Goal: Task Accomplishment & Management: Manage account settings

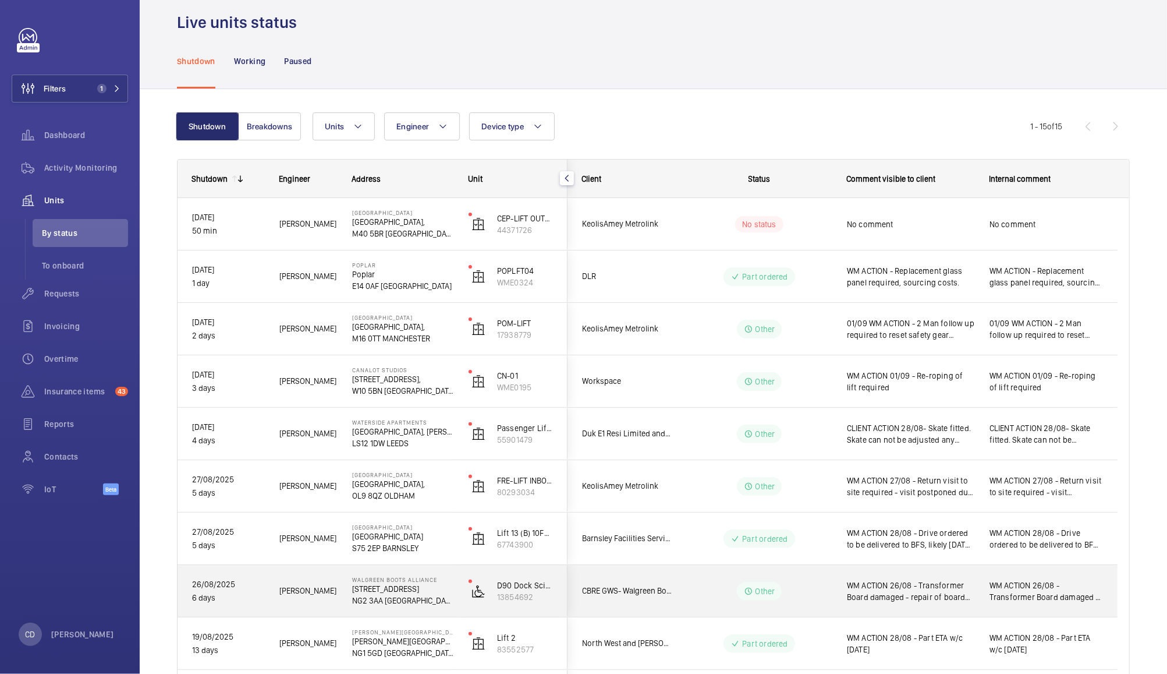
scroll to position [13, 0]
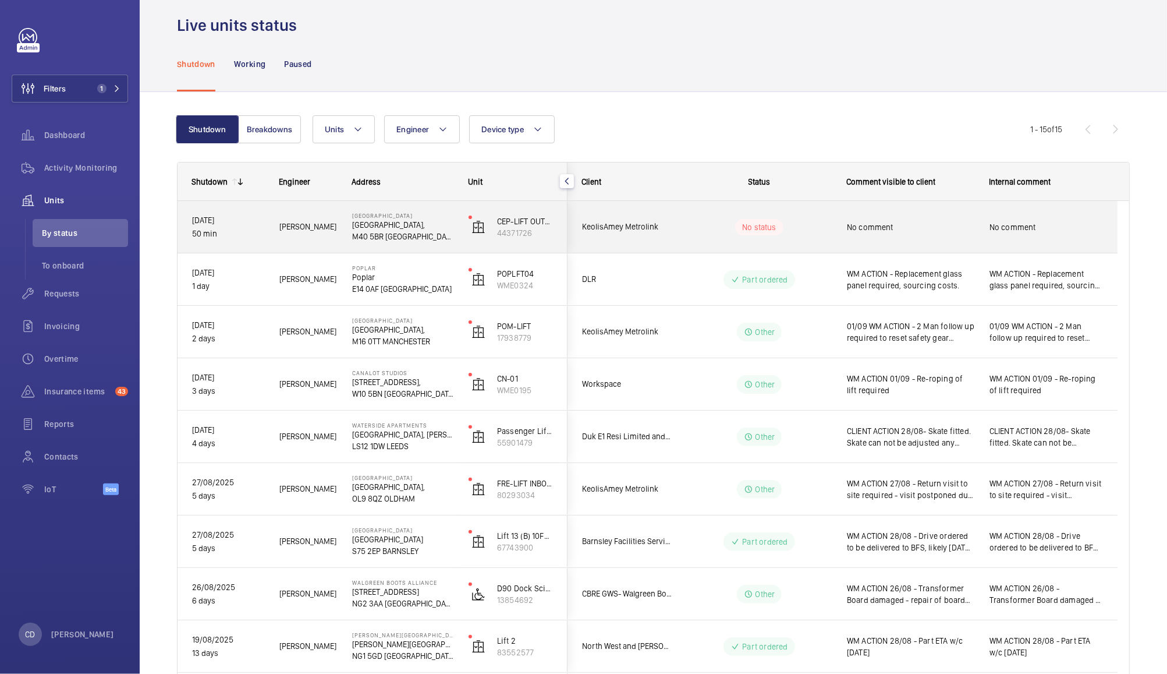
click at [939, 228] on span "No comment" at bounding box center [910, 227] width 127 height 12
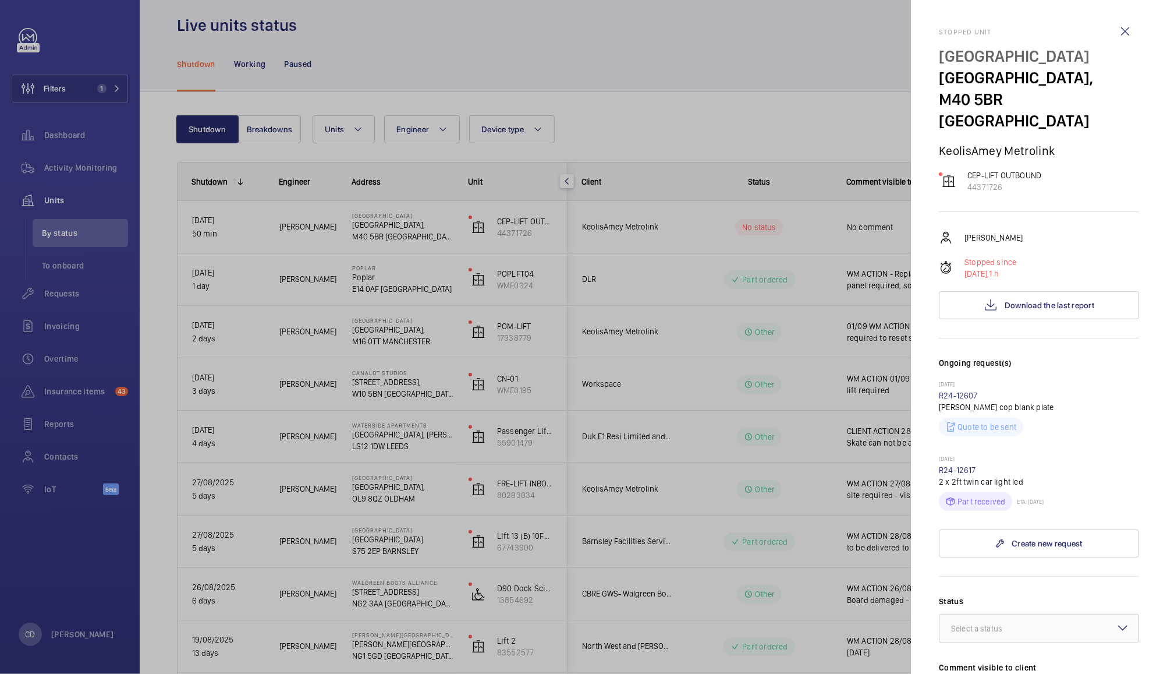
click at [625, 382] on div at bounding box center [583, 337] width 1167 height 674
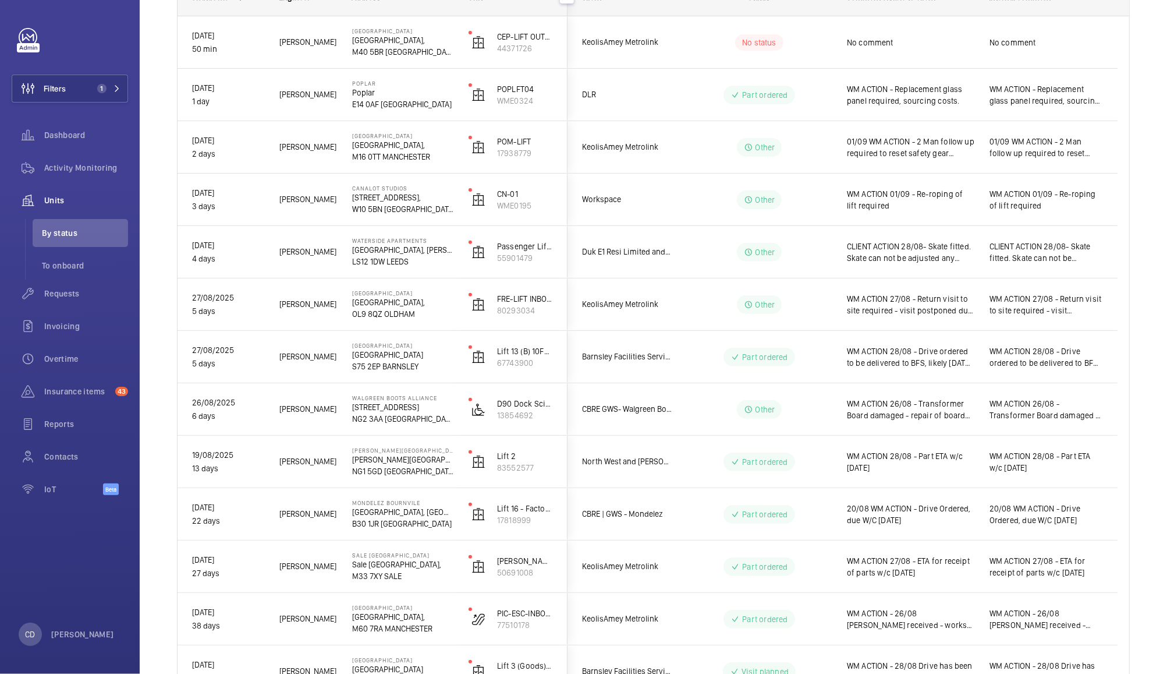
scroll to position [382, 0]
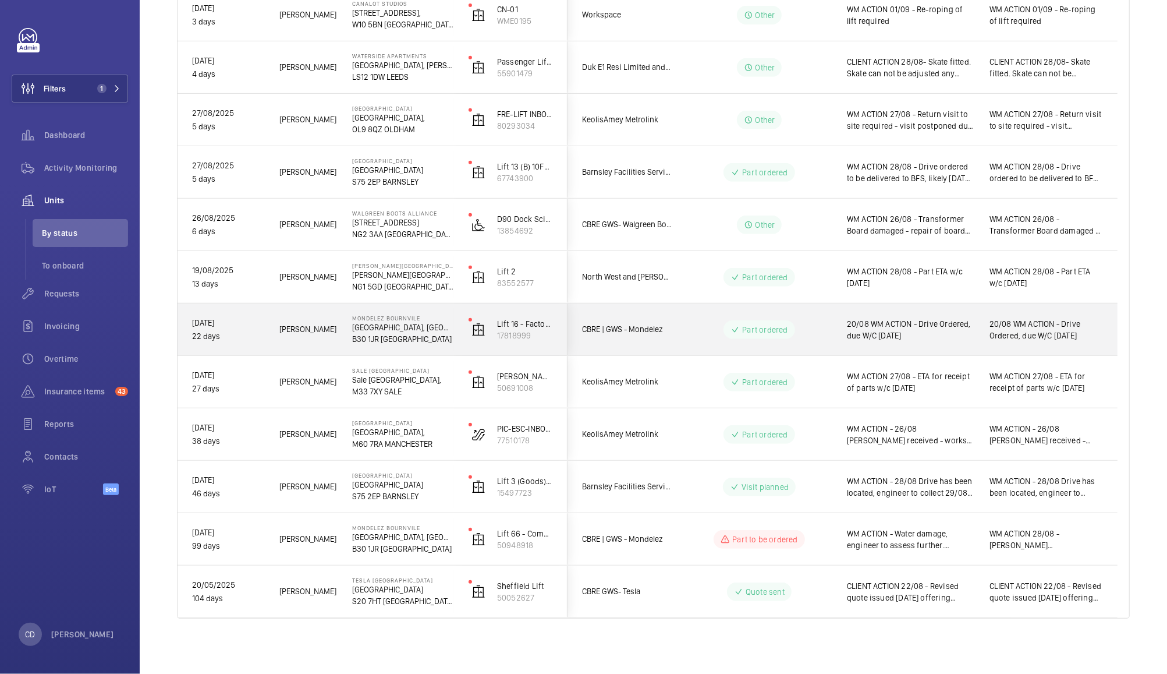
click at [677, 323] on div "Part ordered" at bounding box center [752, 330] width 159 height 42
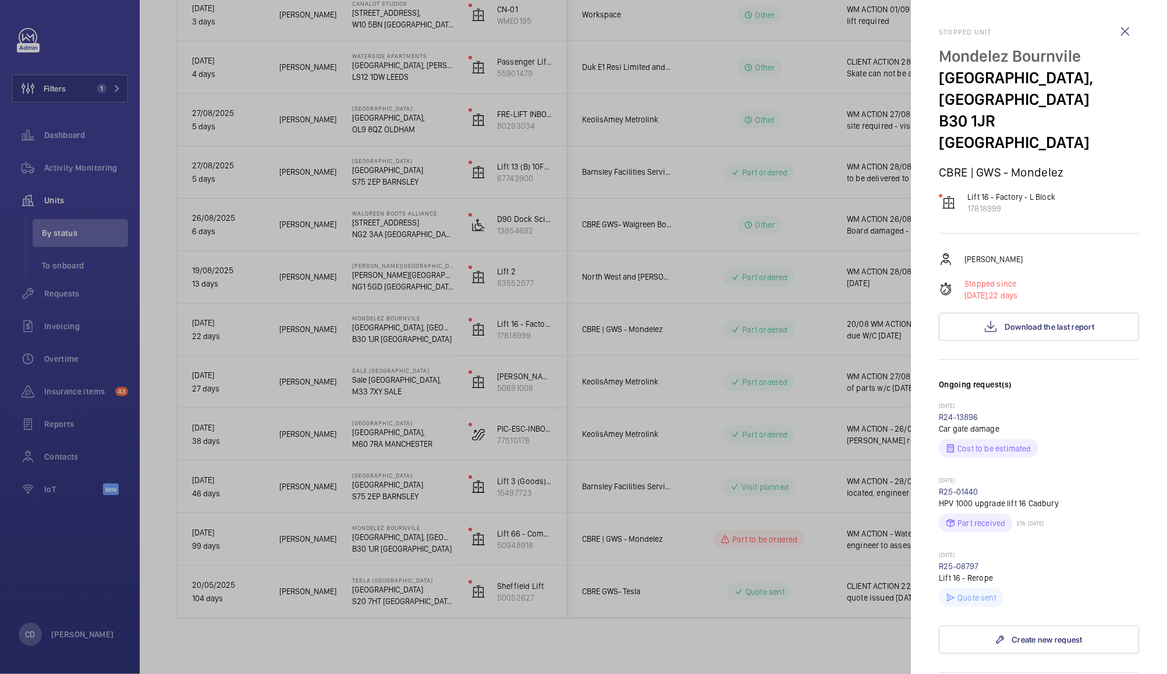
click at [685, 341] on div at bounding box center [583, 337] width 1167 height 674
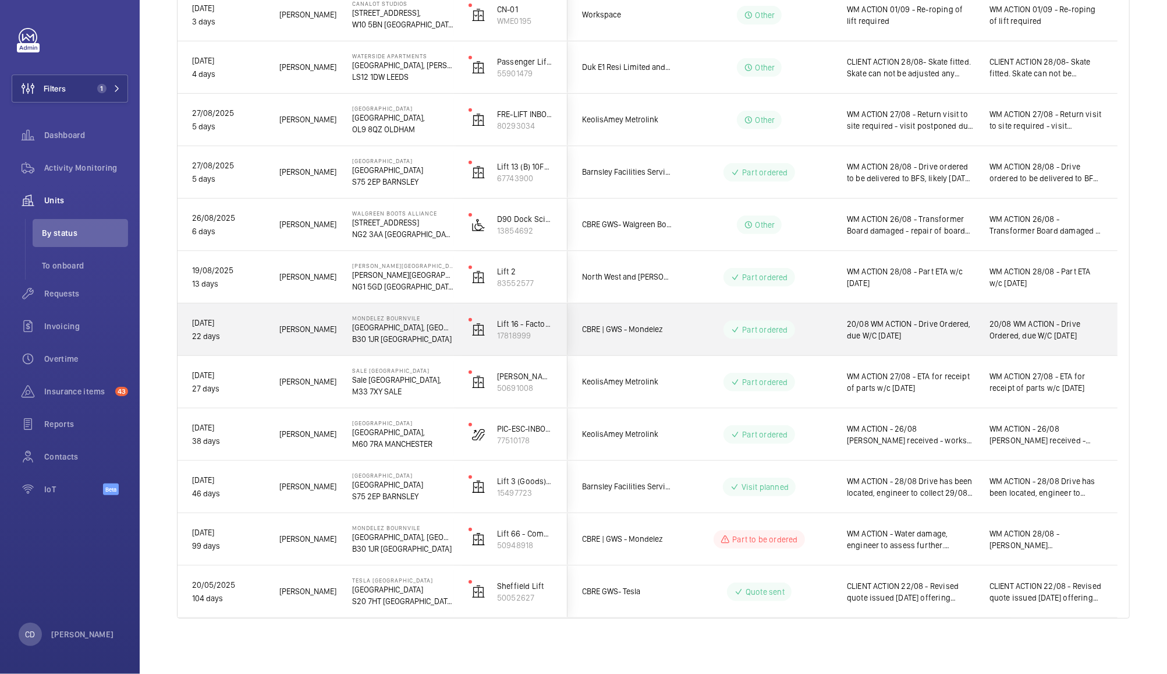
click at [936, 327] on span "20/08 WM ACTION - Drive Ordered, due W/C [DATE]" at bounding box center [910, 329] width 127 height 23
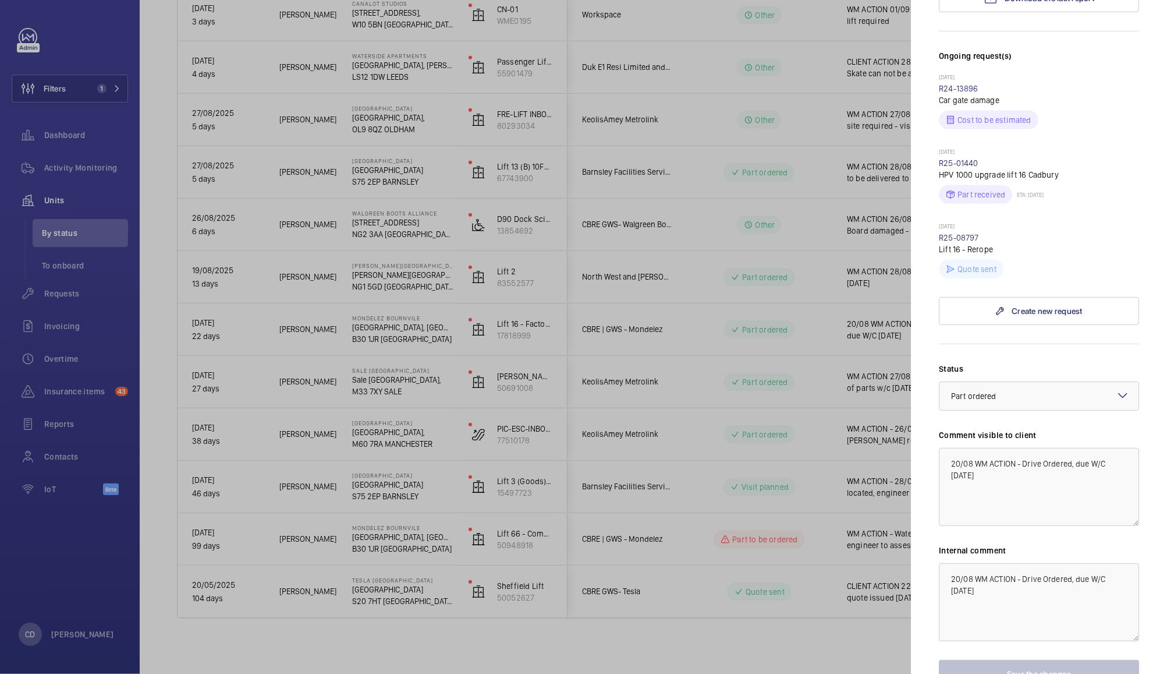
scroll to position [341, 0]
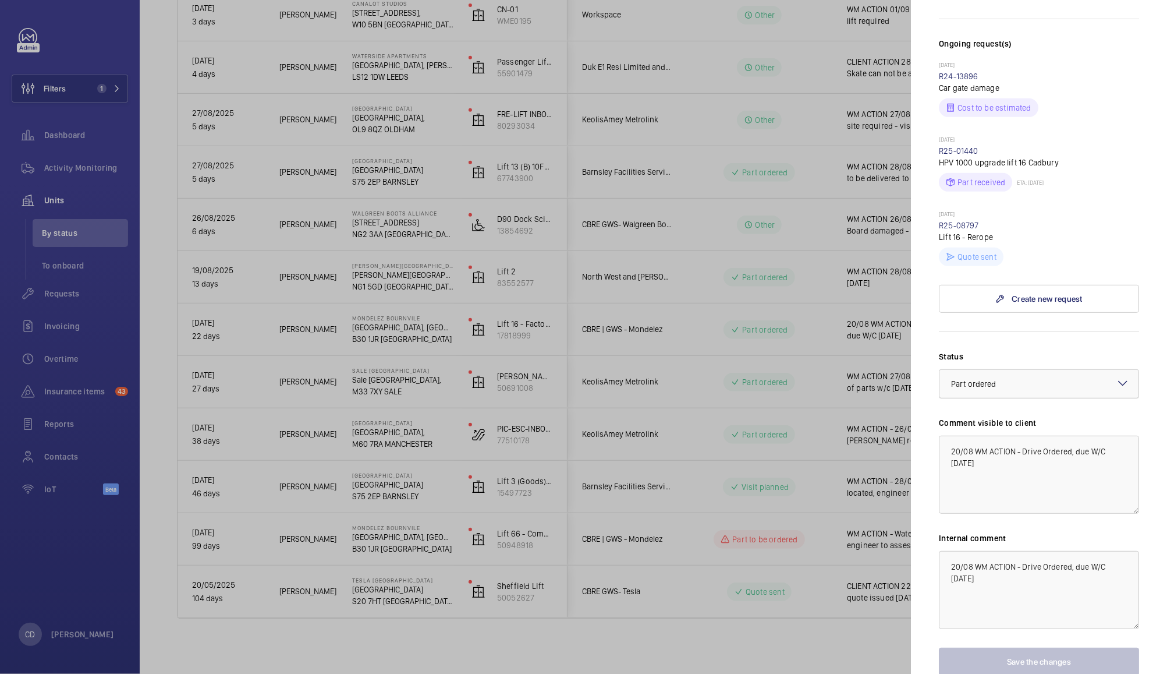
click at [1041, 374] on div at bounding box center [1039, 384] width 199 height 28
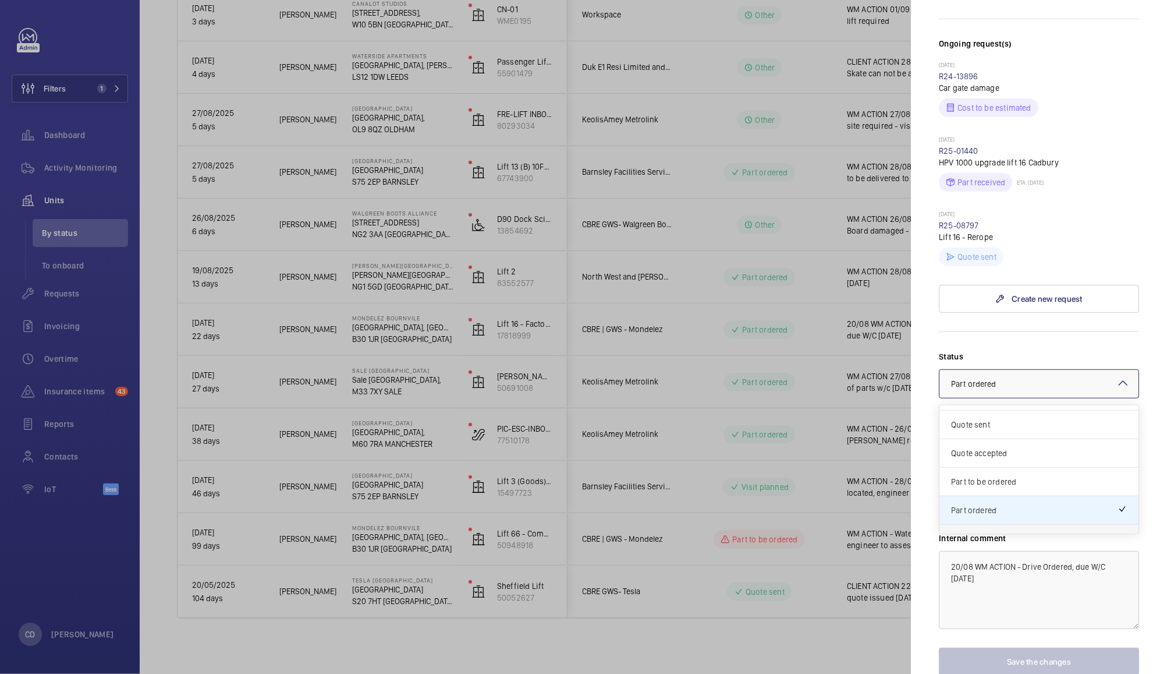
scroll to position [0, 0]
click at [989, 413] on span "Technical expert visit planned" at bounding box center [1039, 419] width 176 height 12
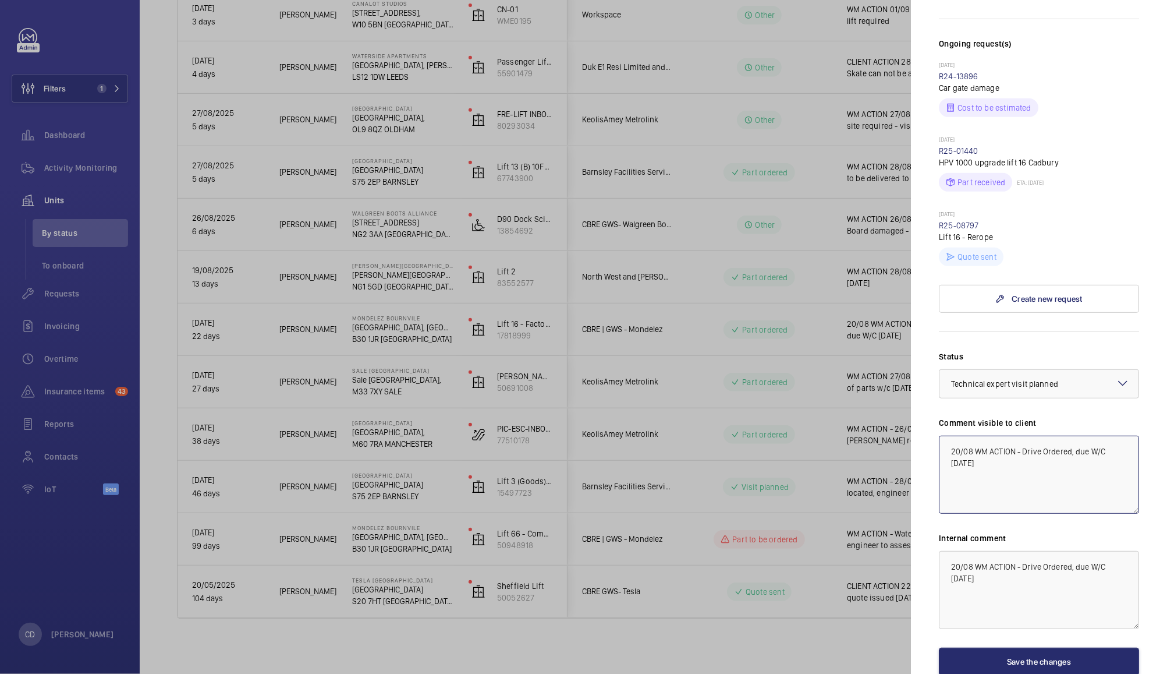
drag, startPoint x: 1008, startPoint y: 438, endPoint x: 873, endPoint y: 419, distance: 136.4
click at [873, 419] on mat-sidenav-container "Filters 1 Dashboard Activity Monitoring Units By status To onboard Requests Inv…" at bounding box center [583, 337] width 1167 height 674
type textarea "WM ACTION 01/09 - Technical attendance to install new drive [DATE]"
paste textarea "WM ACTION 01/09 - Technical attendance to install new drive [DATE]"
type textarea "WM ACTION 01/09 - Technical attendance to install new drive [DATE]"
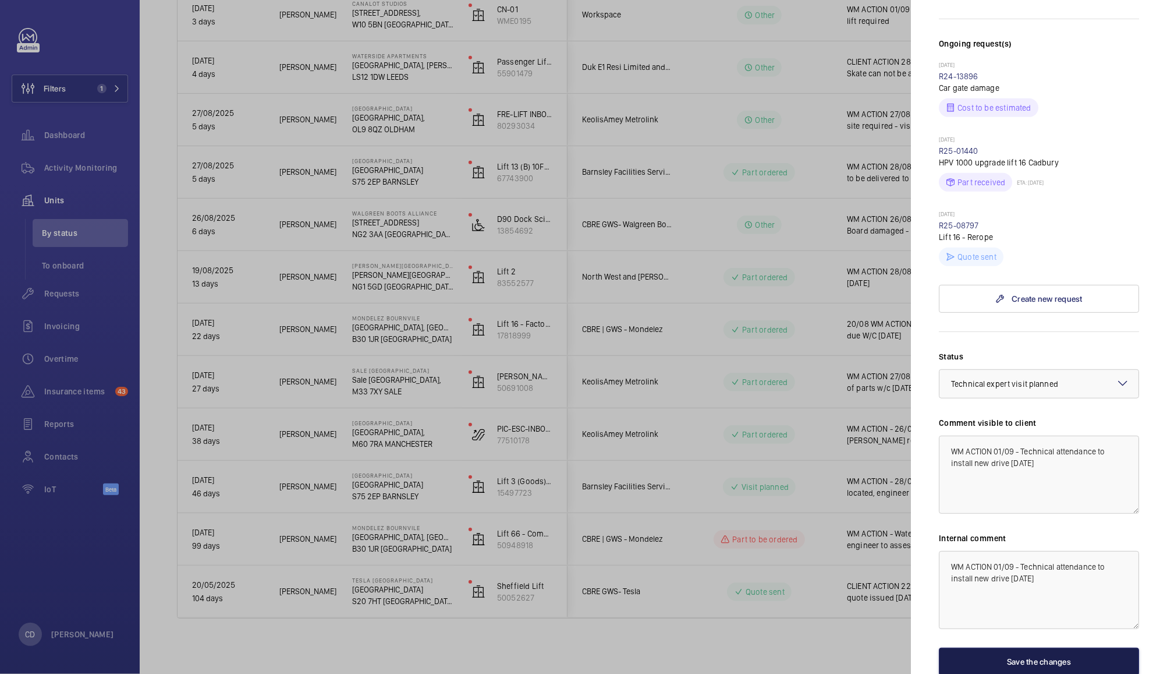
click at [1014, 647] on button "Save the changes" at bounding box center [1039, 661] width 200 height 28
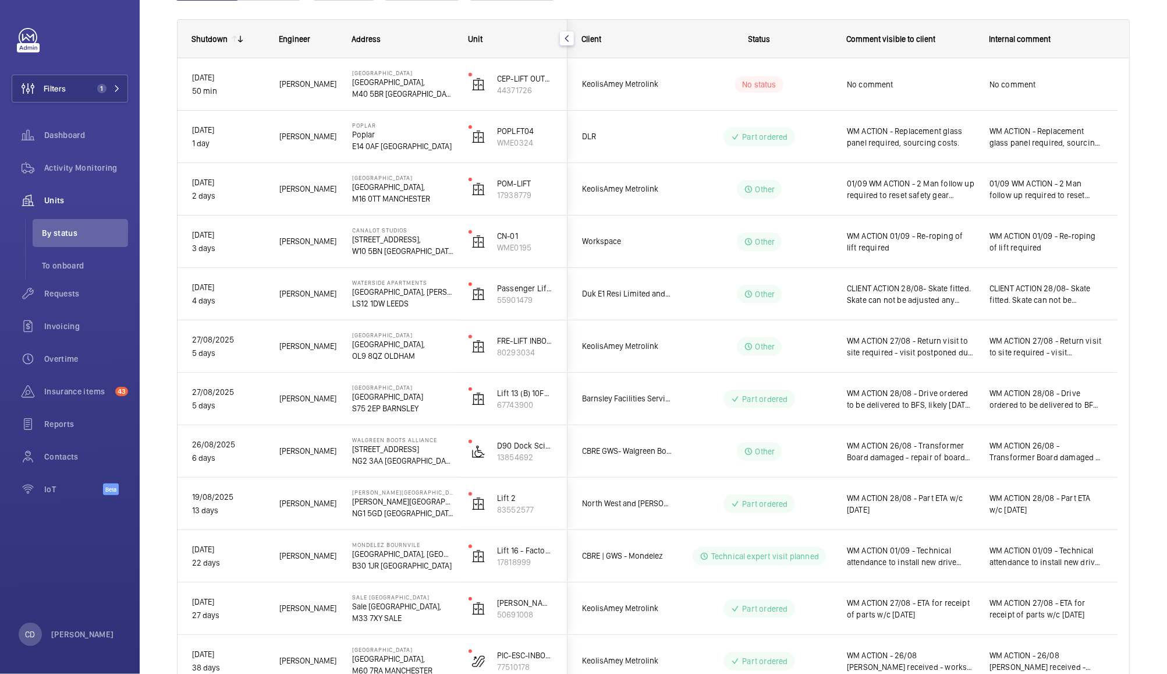
scroll to position [157, 0]
click at [941, 394] on span "WM ACTION 28/08 - Drive ordered to be delivered to BFS, likely [DATE]. Labour l…" at bounding box center [910, 398] width 127 height 23
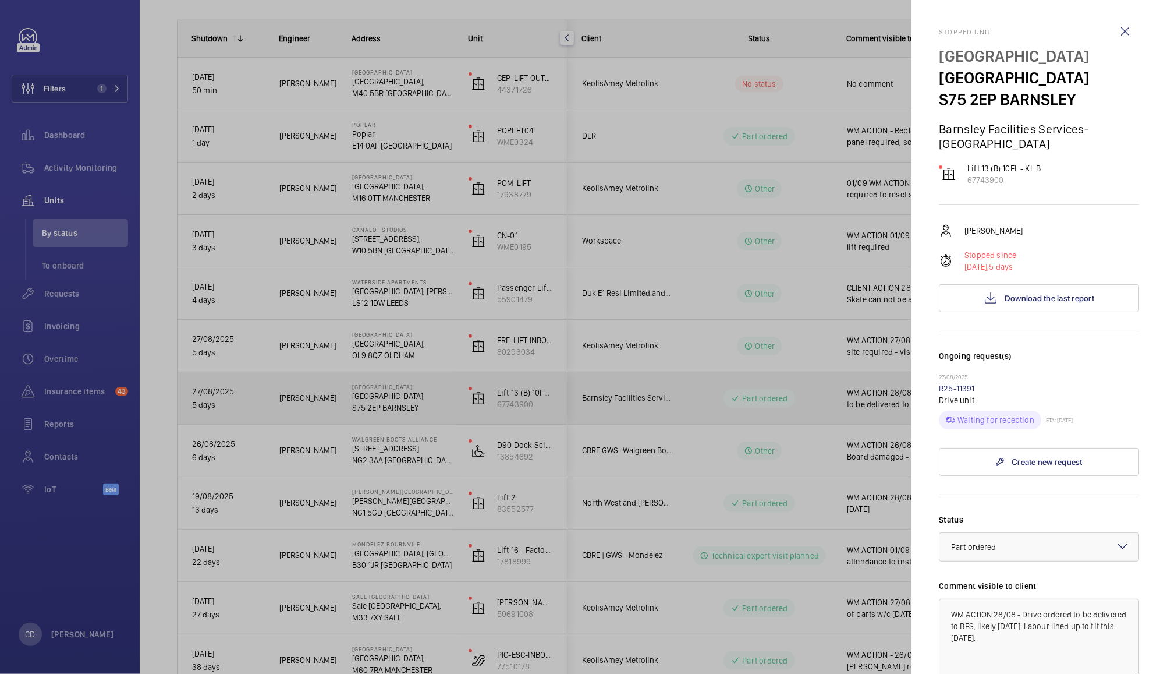
click at [832, 399] on div at bounding box center [583, 337] width 1167 height 674
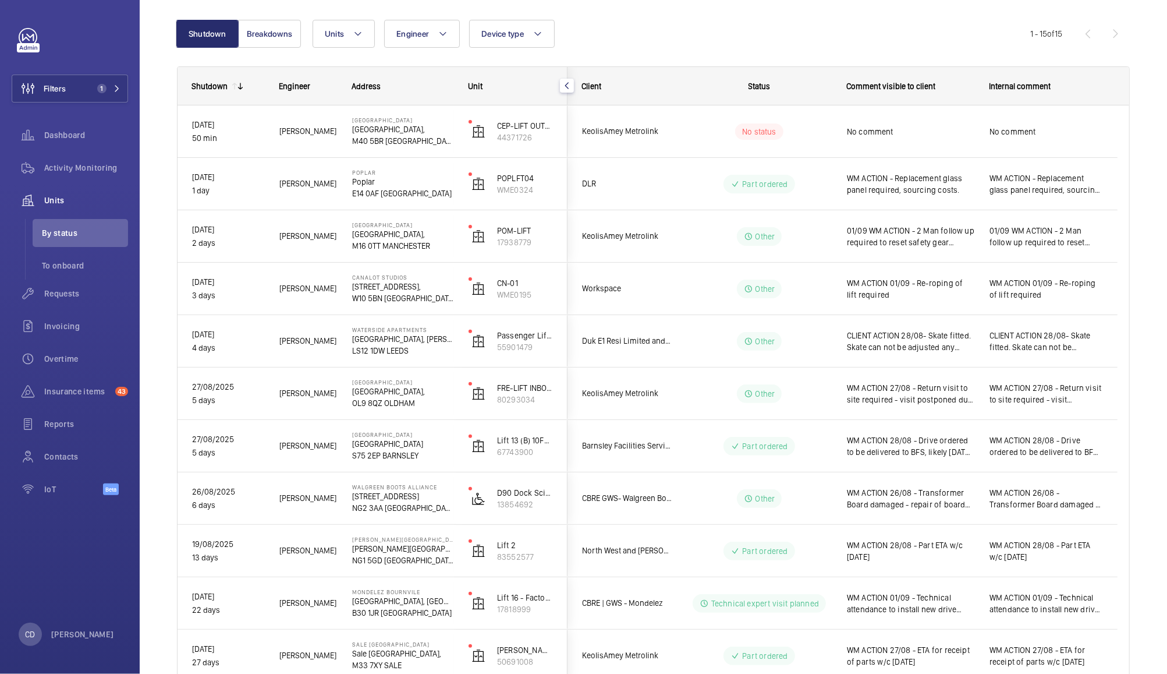
scroll to position [107, 0]
click at [902, 443] on span "WM ACTION 28/08 - Drive ordered to be delivered to BFS, likely [DATE]. Labour l…" at bounding box center [910, 447] width 127 height 23
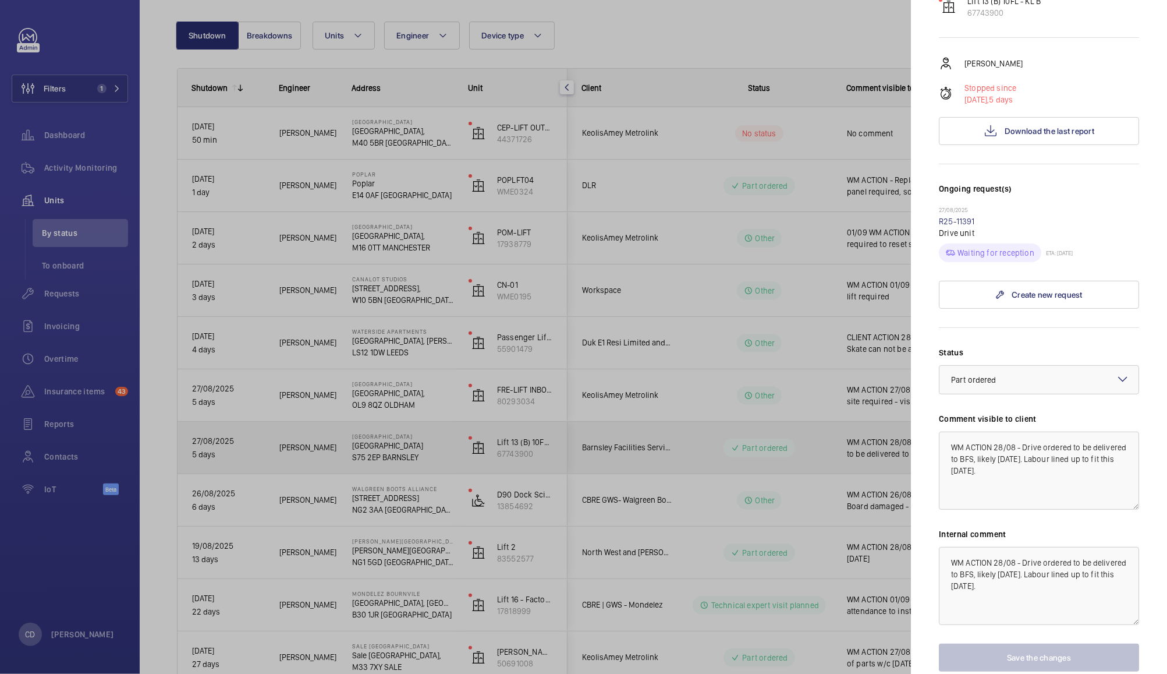
scroll to position [172, 0]
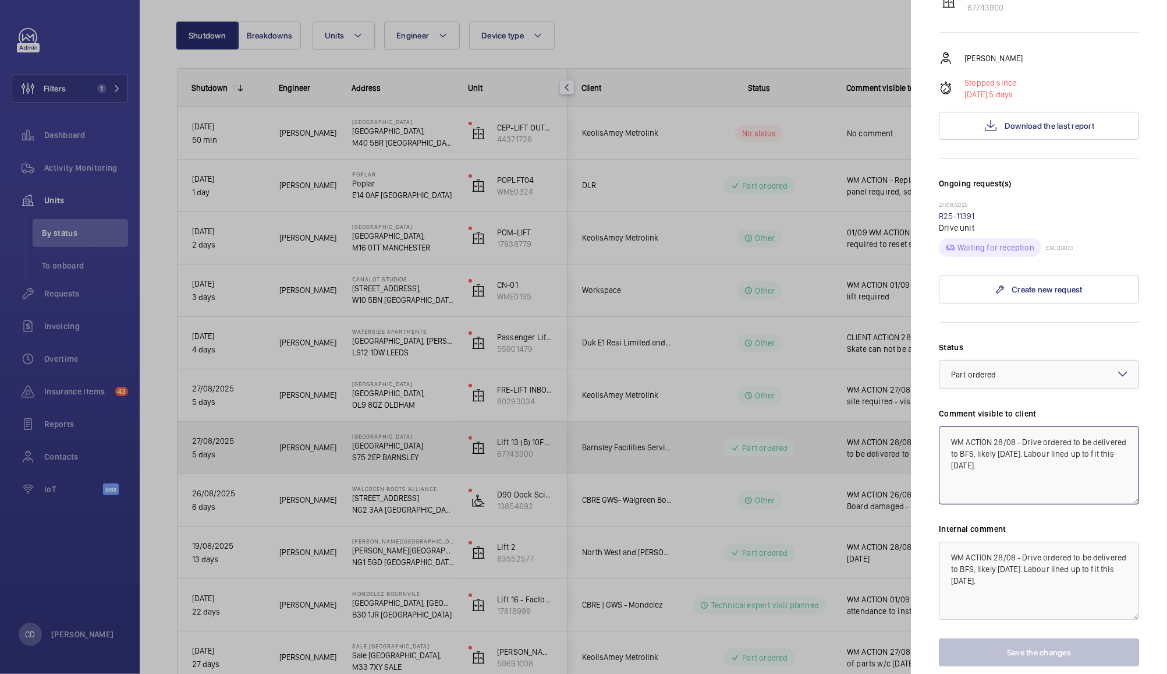
click at [993, 437] on textarea "WM ACTION 28/08 - Drive ordered to be delivered to BFS, likely [DATE]. Labour l…" at bounding box center [1039, 465] width 200 height 78
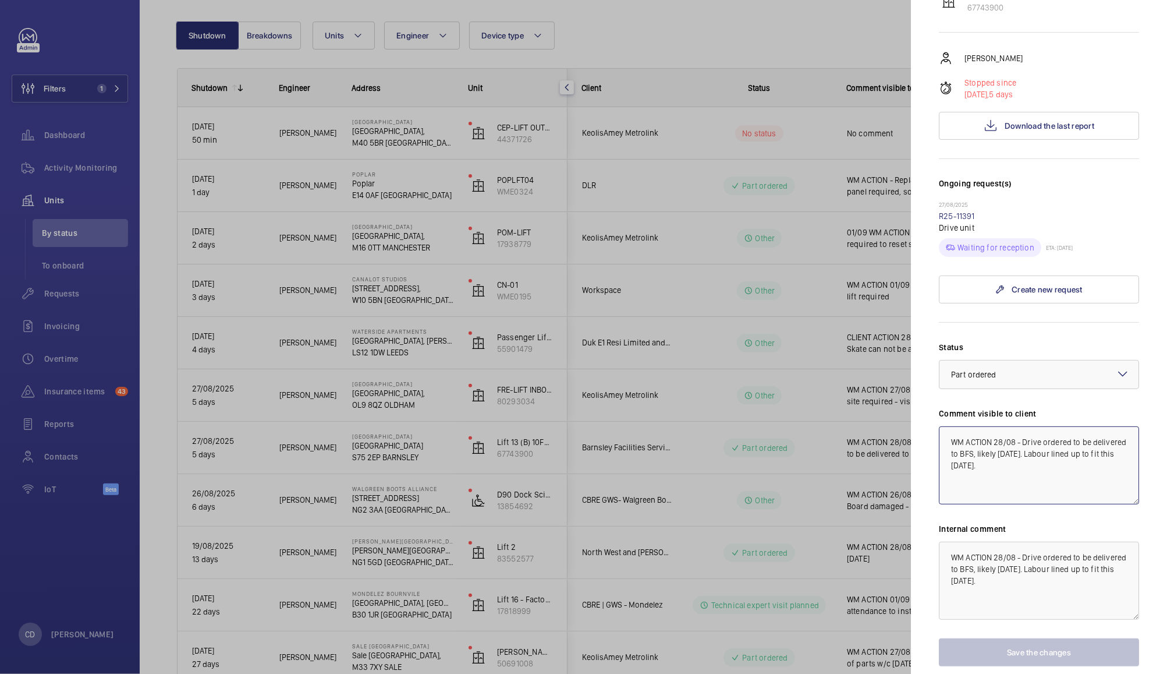
click at [1014, 437] on textarea "WM ACTION 28/08 - Drive ordered to be delivered to BFS, likely [DATE]. Labour l…" at bounding box center [1039, 465] width 200 height 78
drag, startPoint x: 1065, startPoint y: 459, endPoint x: 1022, endPoint y: 440, distance: 46.4
click at [1022, 440] on textarea "WM ACTION 01/09 - Drive ordered to be delivered to BFS, likely [DATE]. Labour l…" at bounding box center [1039, 465] width 200 height 78
drag, startPoint x: 1048, startPoint y: 467, endPoint x: 1025, endPoint y: 442, distance: 34.2
click at [1025, 442] on textarea "WM ACTION 01/09 - Drive ordered to be delivered to BFS, likely [DATE]. Labour l…" at bounding box center [1039, 465] width 200 height 78
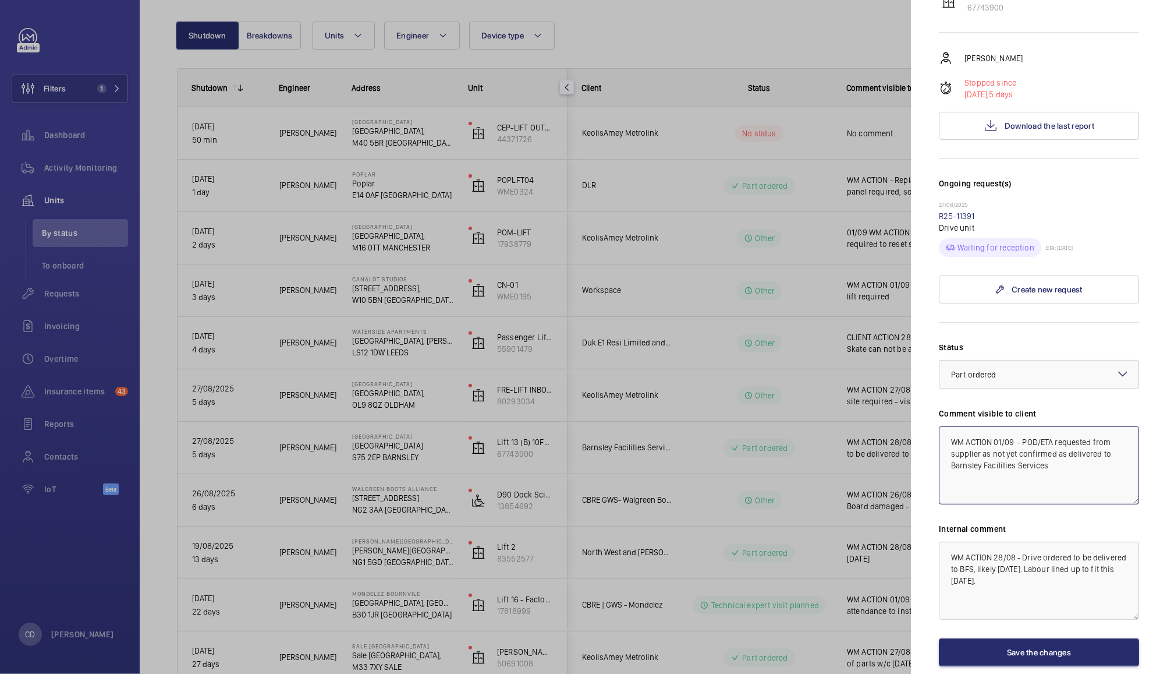
type textarea "WM ACTION 01/09 - POD/ETA requested from supplier as not yet confirmed as deliv…"
paste textarea "01/09 - POD/ETA requested from supplier as not yet confirmed as delivered to Ba…"
type textarea "WM ACTION 01/09 - POD/ETA requested from supplier as not yet confirmed as deliv…"
click at [995, 647] on button "Save the changes" at bounding box center [1039, 652] width 200 height 28
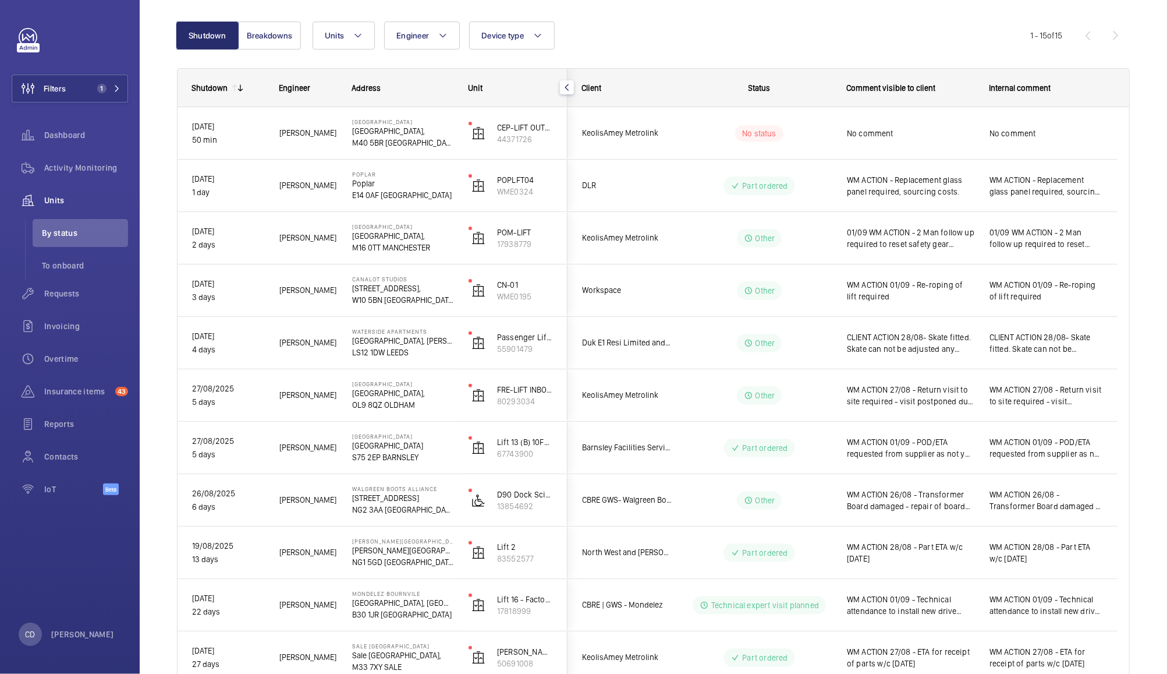
click at [936, 503] on span "WM ACTION 26/08 - Transformer Board damaged - repair of board required. To be r…" at bounding box center [910, 499] width 127 height 23
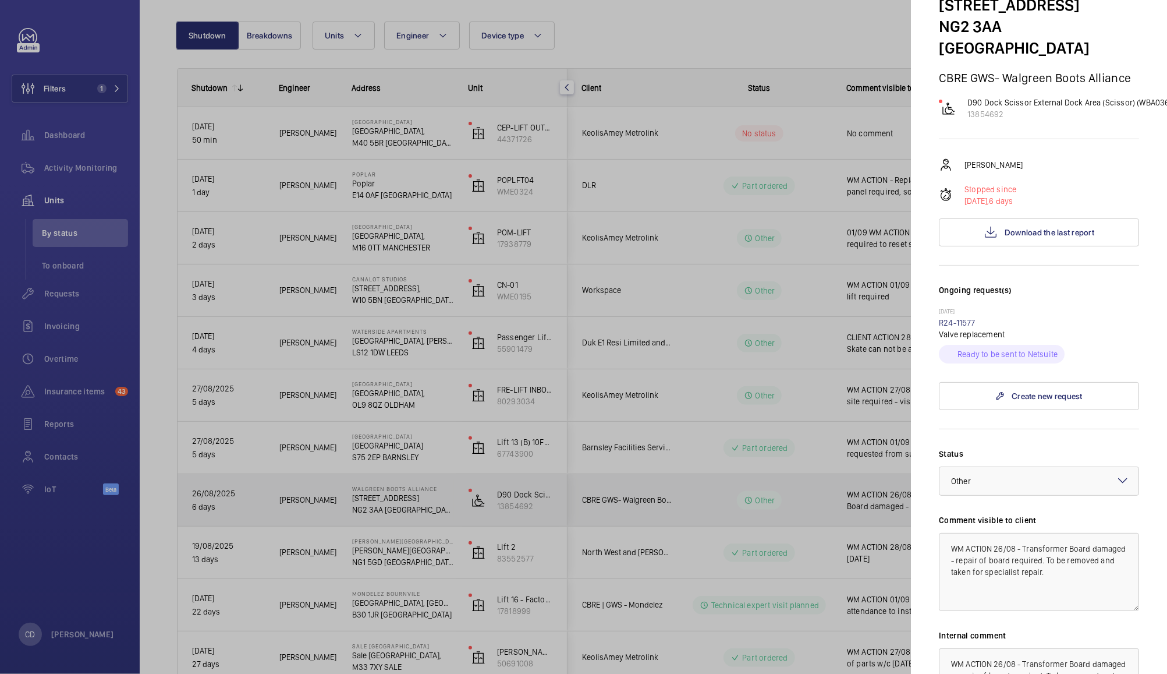
scroll to position [87, 0]
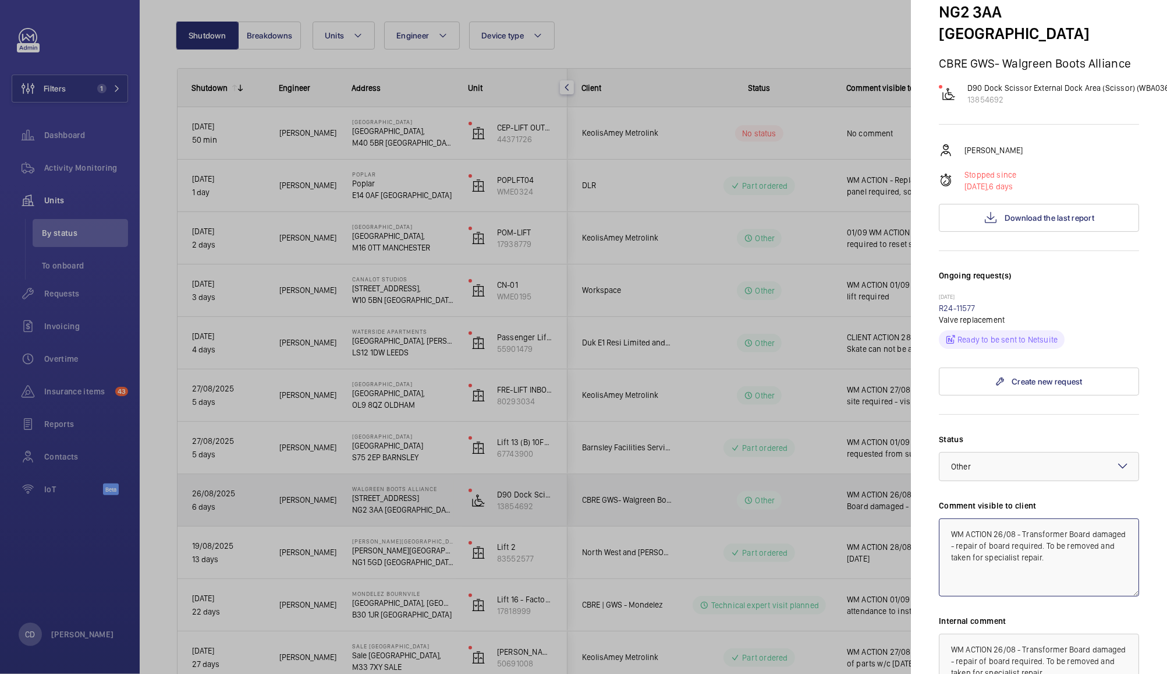
click at [1009, 527] on textarea "WM ACTION 26/08 - Transformer Board damaged - repair of board required. To be r…" at bounding box center [1039, 557] width 200 height 78
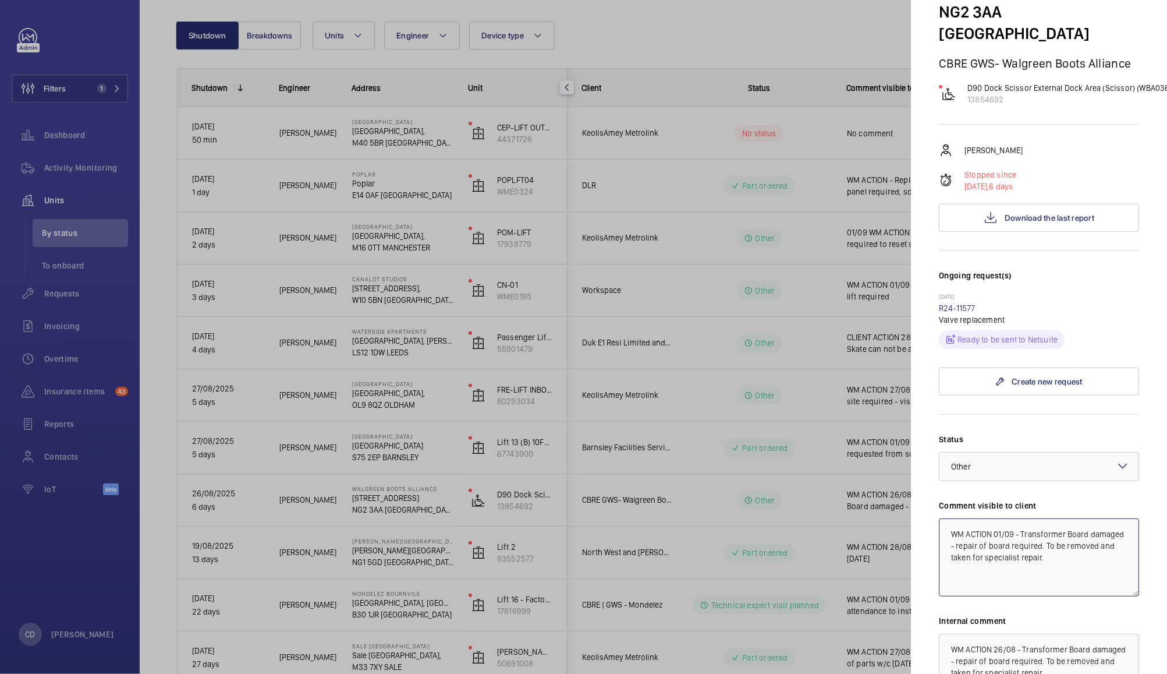
click at [1094, 554] on textarea "WM ACTION 01/09 - Transformer Board damaged - repair of board required. To be r…" at bounding box center [1039, 557] width 200 height 78
click at [1078, 538] on textarea "WM ACTION 01/09 - Transformer Board damaged - repair of board required. To be r…" at bounding box center [1039, 557] width 200 height 78
click at [1068, 537] on textarea "WM ACTION 01/09 - Transformer Board damaged - repair of board required. To be r…" at bounding box center [1039, 557] width 200 height 78
click at [1041, 543] on textarea "WM ACTION 01/09 - Transformer Board damaged. To be removed and taken for specia…" at bounding box center [1039, 557] width 200 height 78
type textarea "WM ACTION 01/09 - Transformer Board damaged. To be removed late this week and t…"
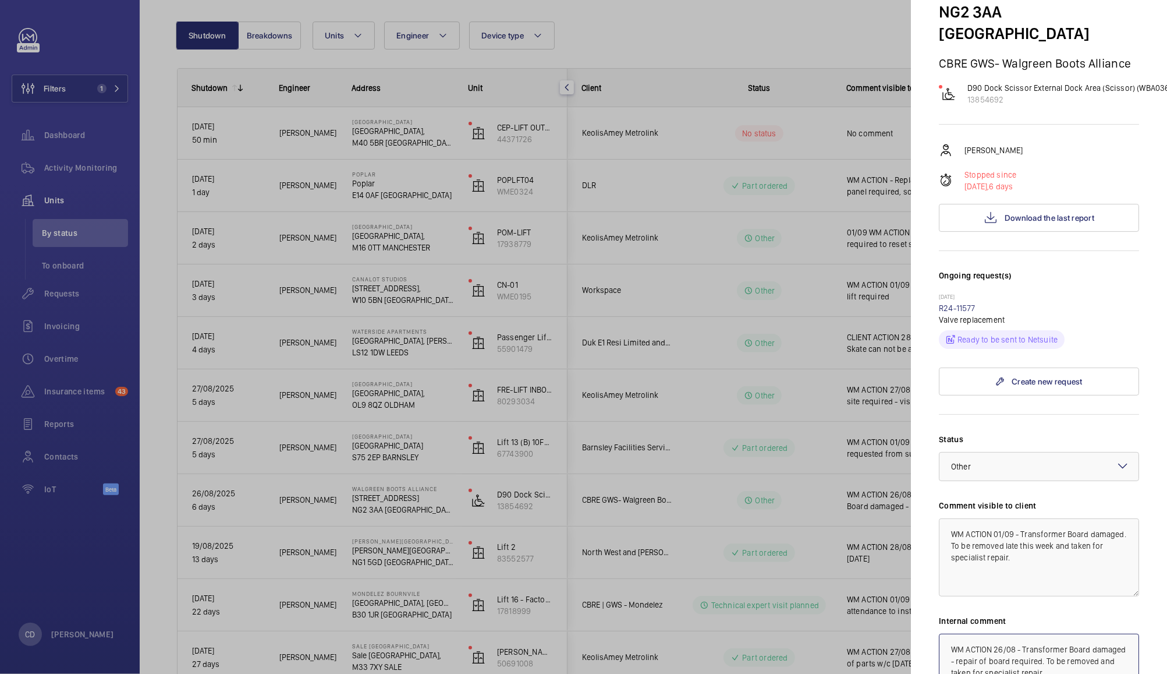
scroll to position [95, 0]
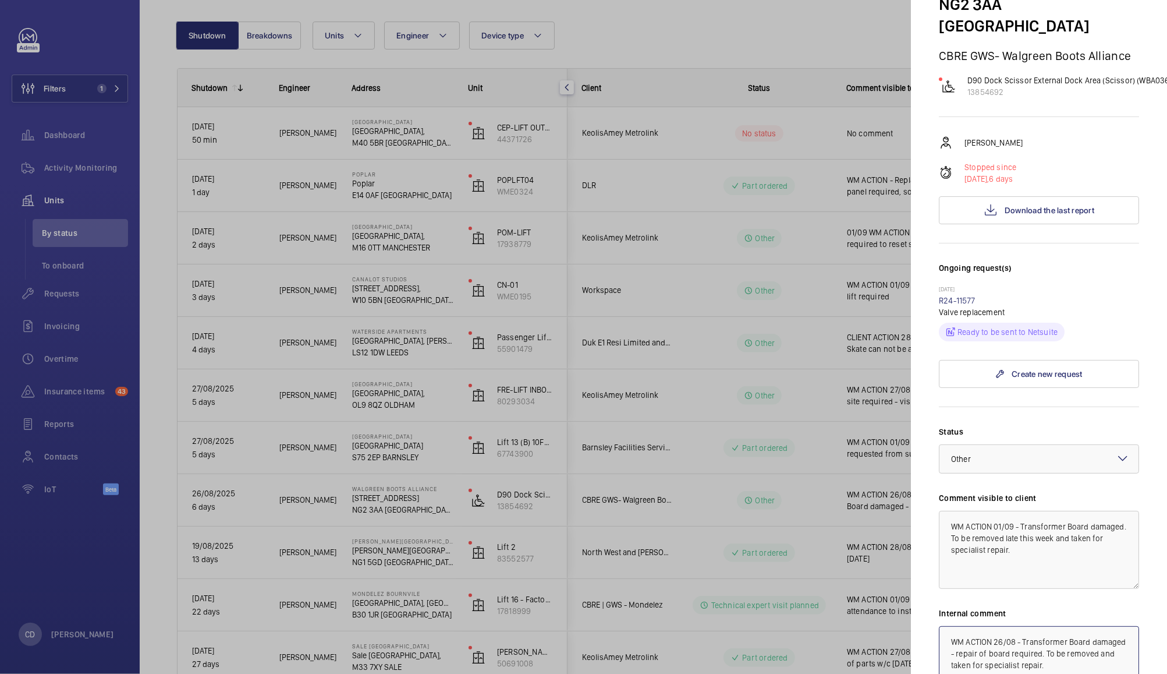
paste textarea "01/09 - Transformer Board damaged. To be removed late this week"
type textarea "WM ACTION 01/09 - Transformer Board damaged. To be removed late this week and t…"
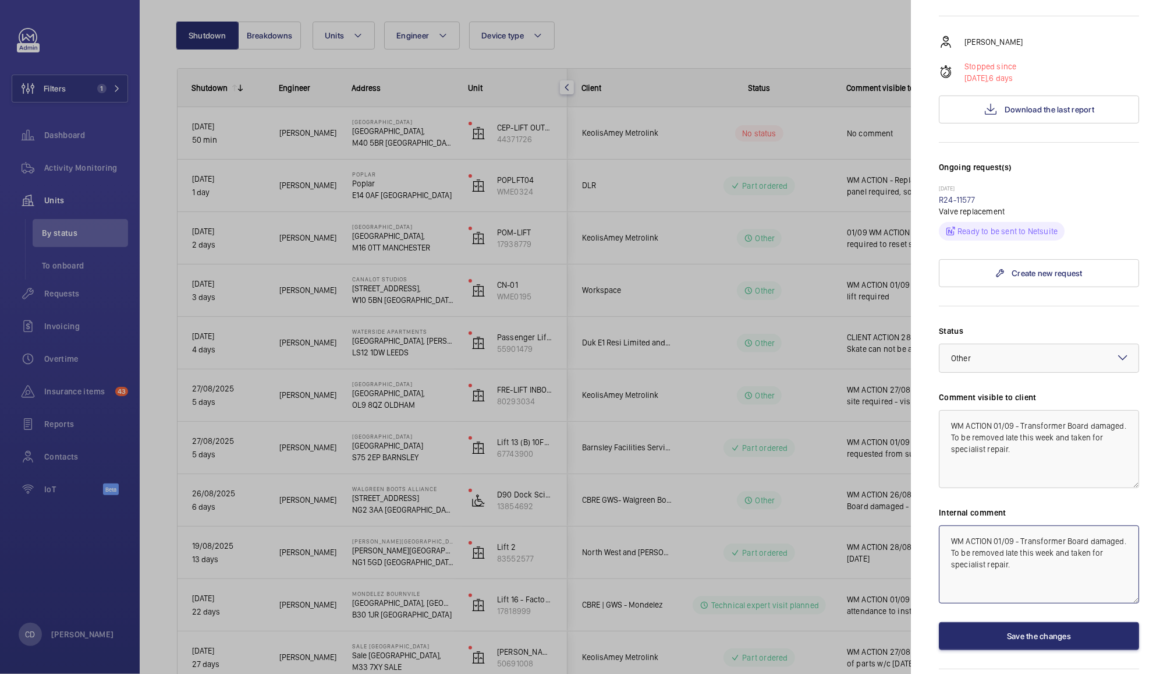
scroll to position [242, 0]
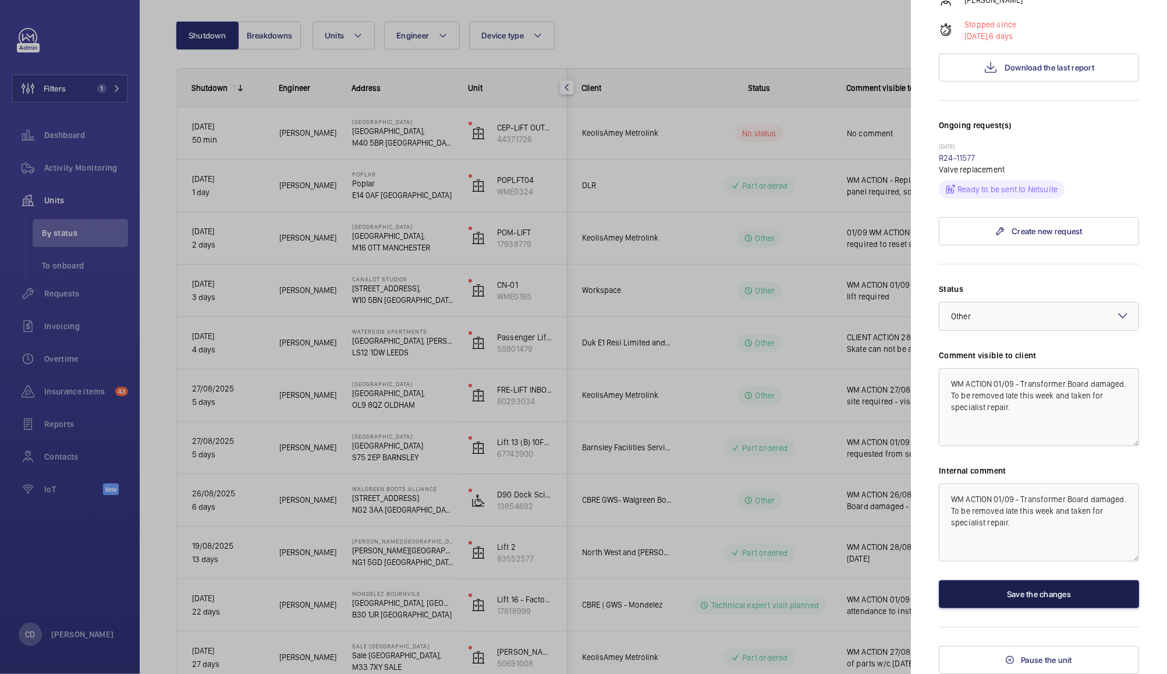
click at [1030, 584] on button "Save the changes" at bounding box center [1039, 594] width 200 height 28
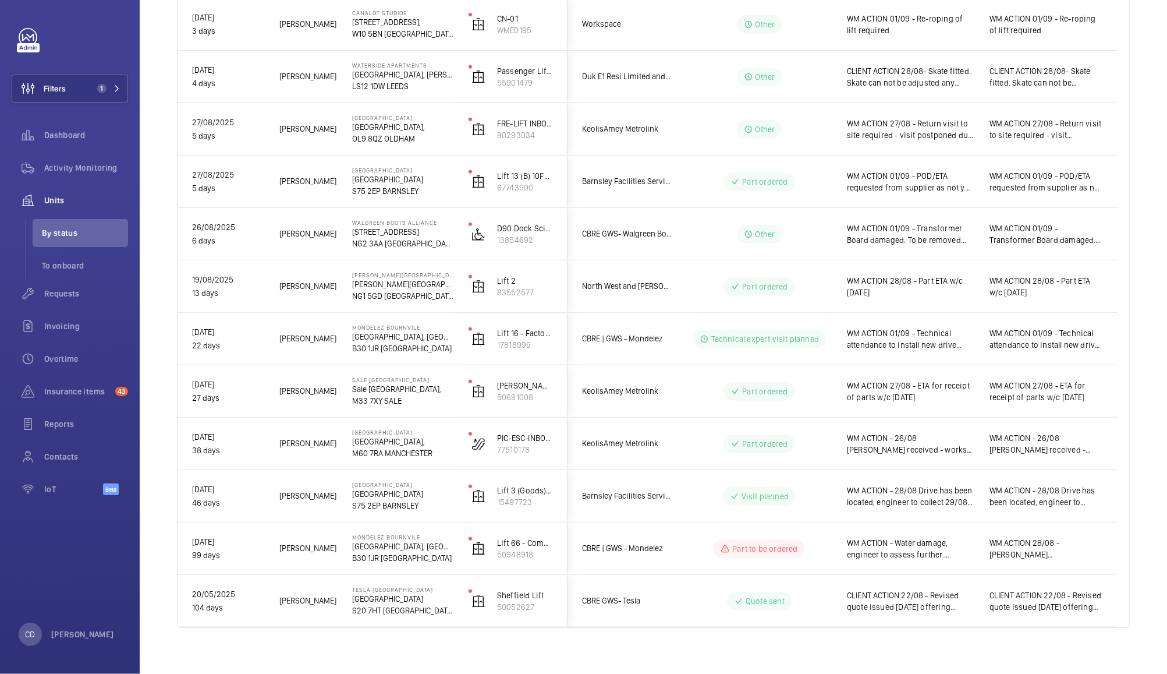
scroll to position [382, 0]
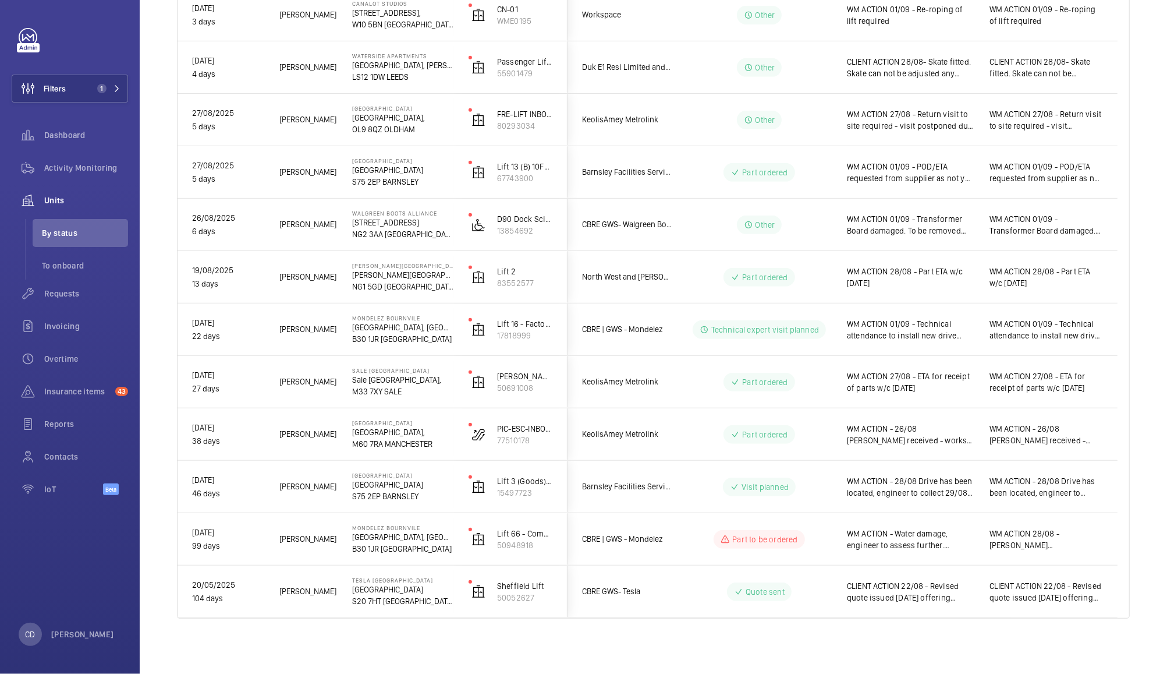
click at [927, 433] on span "WM ACTION - 26/08 [PERSON_NAME] received - works expected to be complete w/c 01…" at bounding box center [910, 434] width 127 height 23
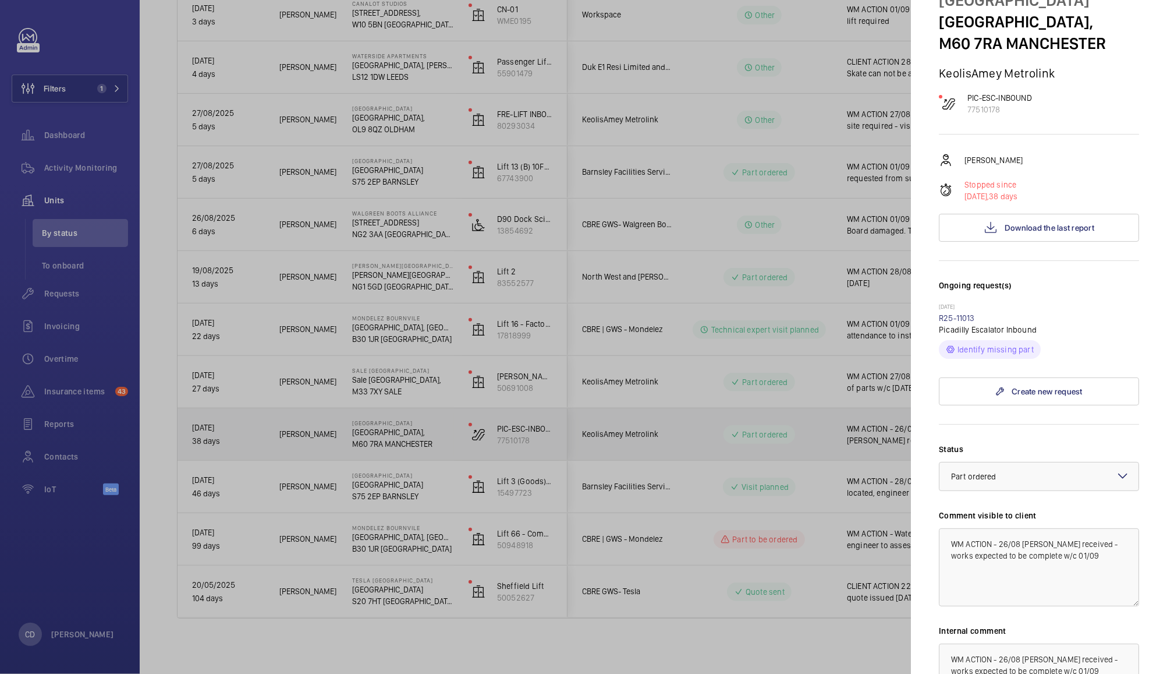
scroll to position [77, 0]
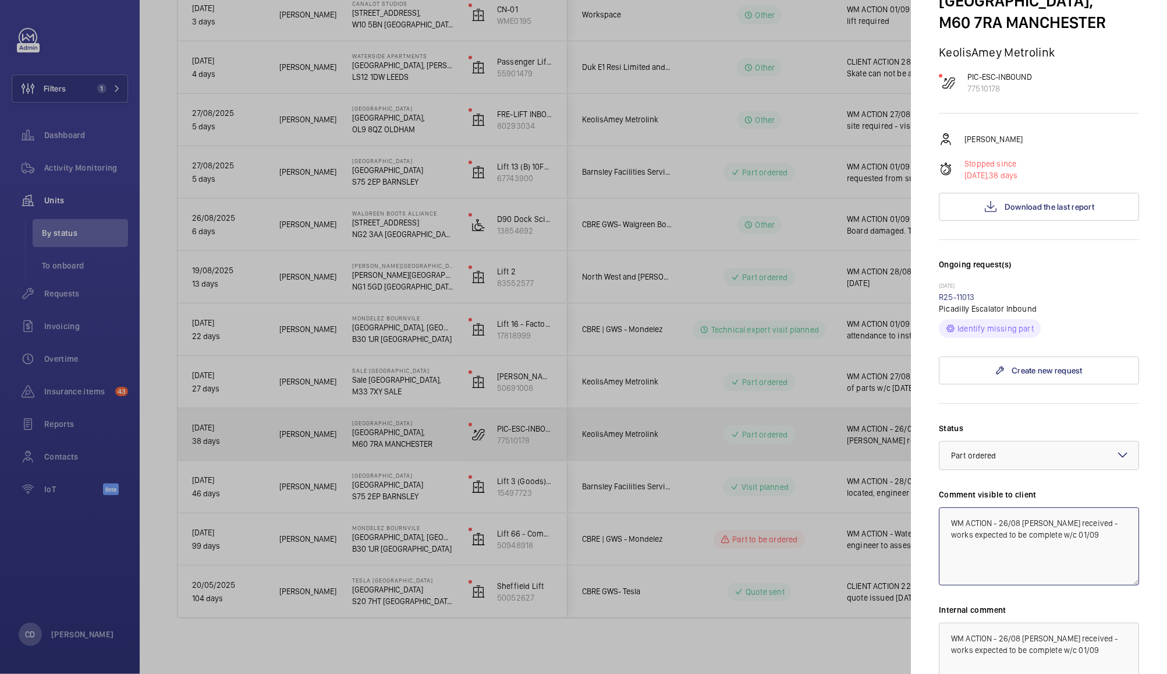
click at [1008, 545] on textarea "WM ACTION - 26/08 [PERSON_NAME] received - works expected to be complete w/c 01…" at bounding box center [1039, 546] width 200 height 78
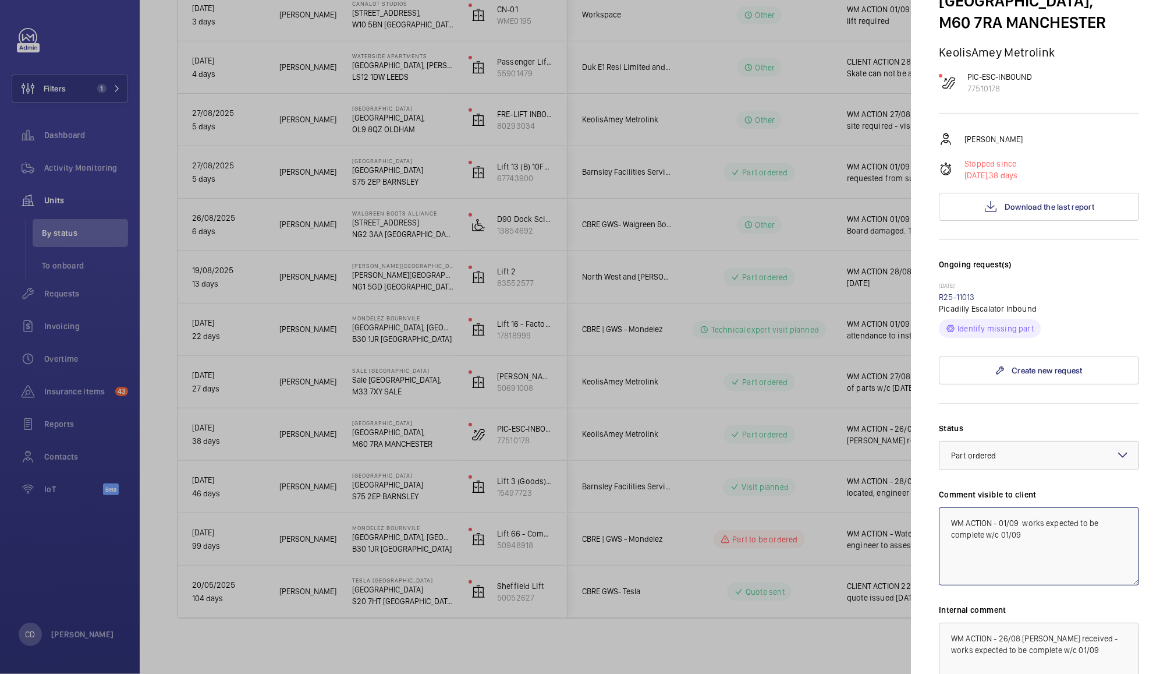
click at [1039, 559] on textarea "WM ACTION - 01/09 works expected to be complete w/c 01/09" at bounding box center [1039, 546] width 200 height 78
click at [1011, 550] on textarea "WM ACTION - 01/09 works expected to be complete w/c 01/09" at bounding box center [1039, 546] width 200 height 78
type textarea "WM ACTION - 01/09 works expected to be complete w/c 08/09"
paste textarea "01/09 works expected to be complete w/c 08"
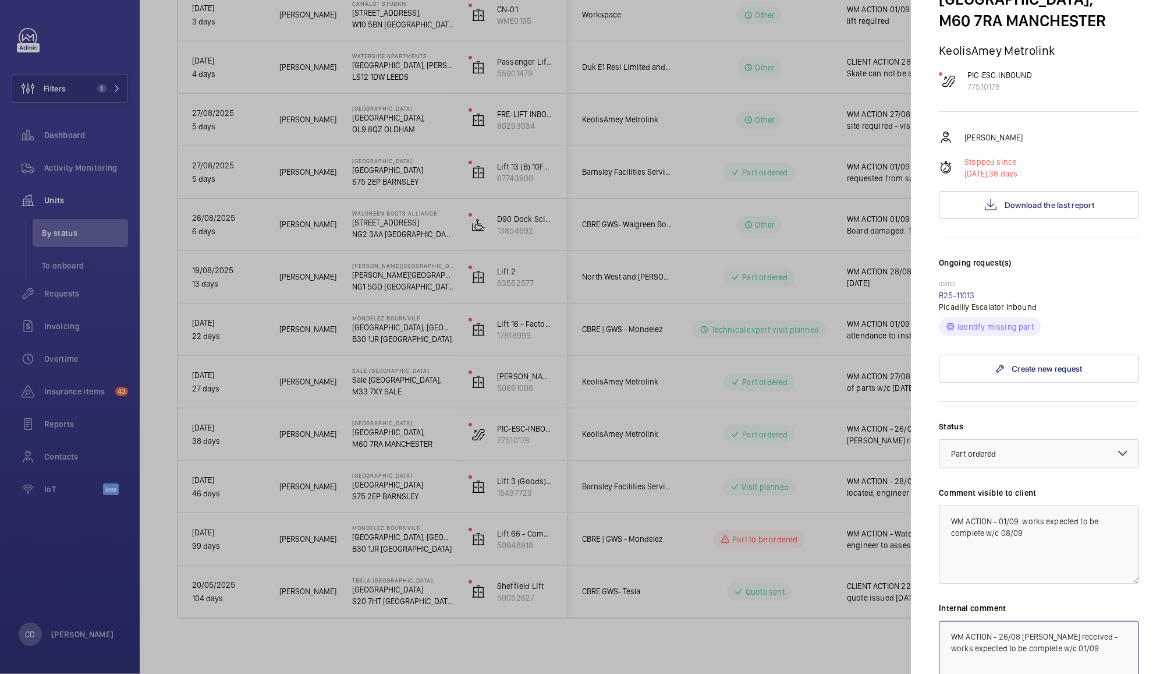
type textarea "WM ACTION - 01/09 works expected to be complete w/c 08/09"
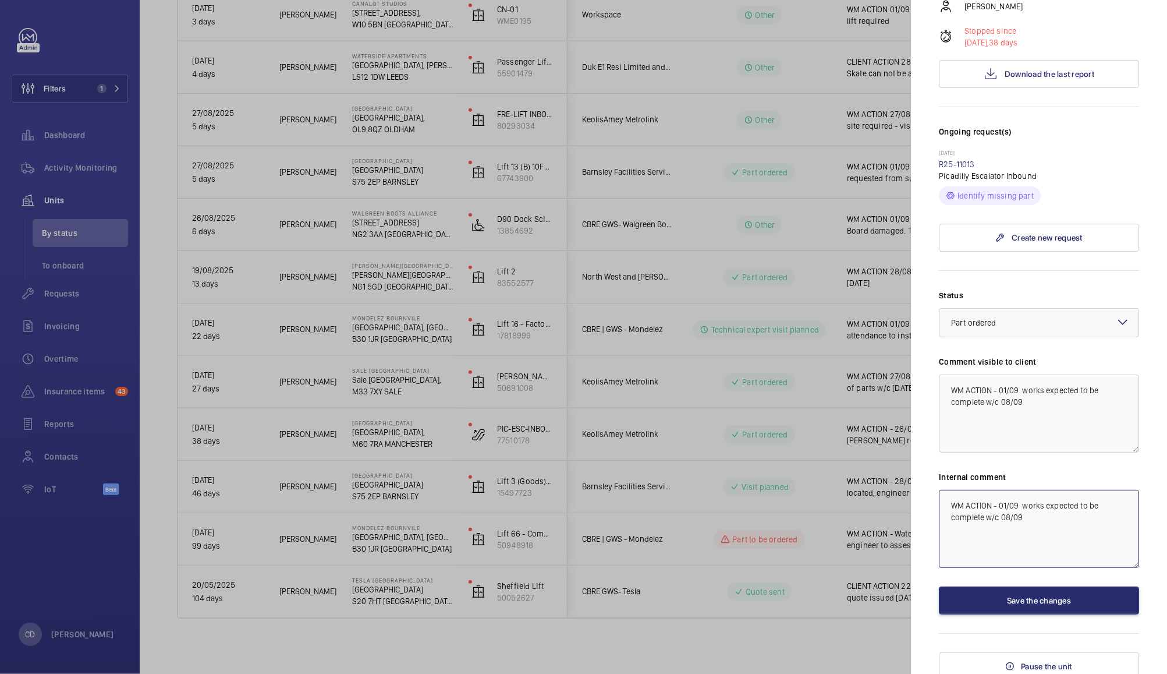
scroll to position [218, 0]
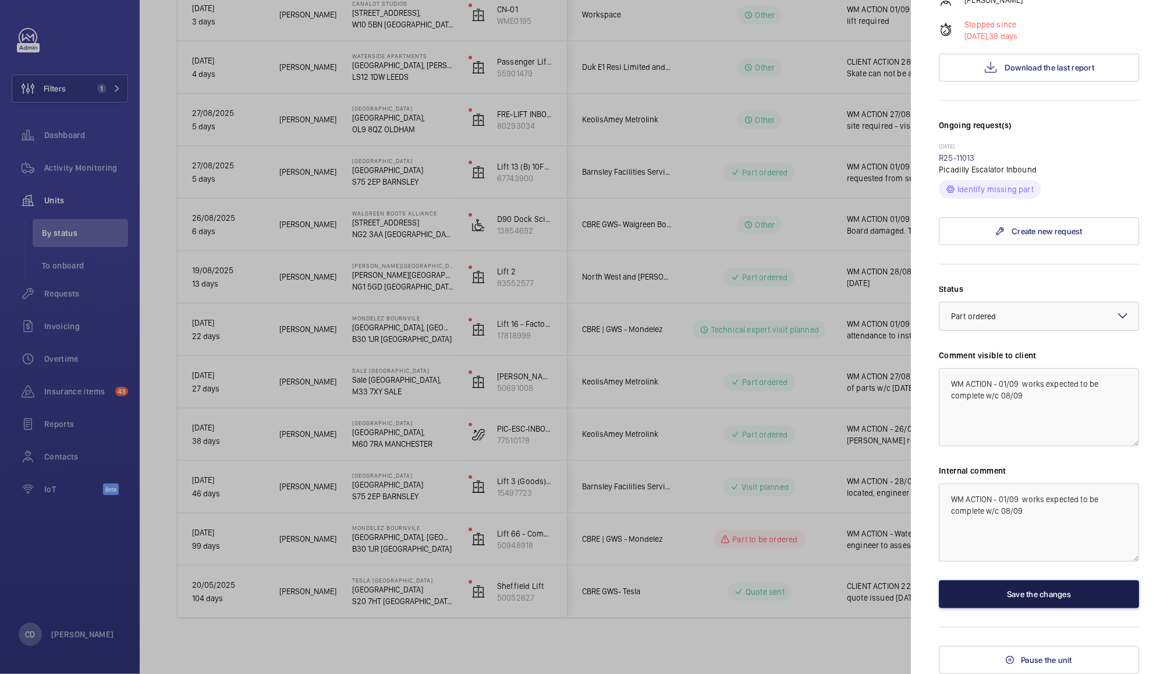
click at [1042, 608] on button "Save the changes" at bounding box center [1039, 594] width 200 height 28
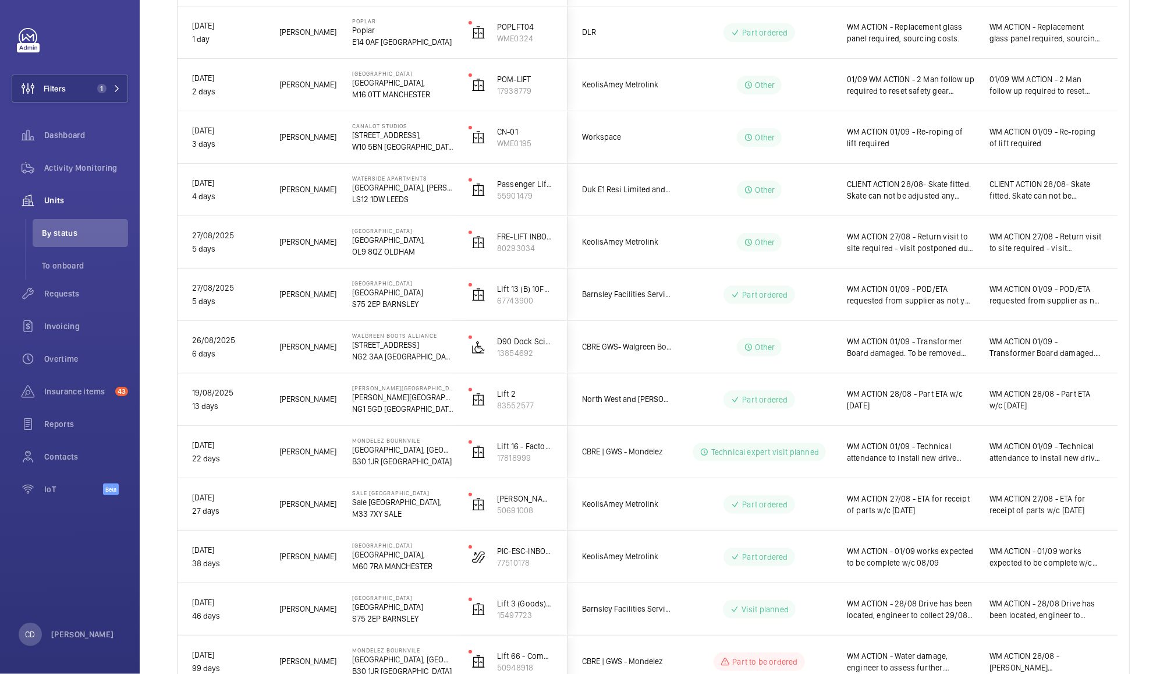
scroll to position [382, 0]
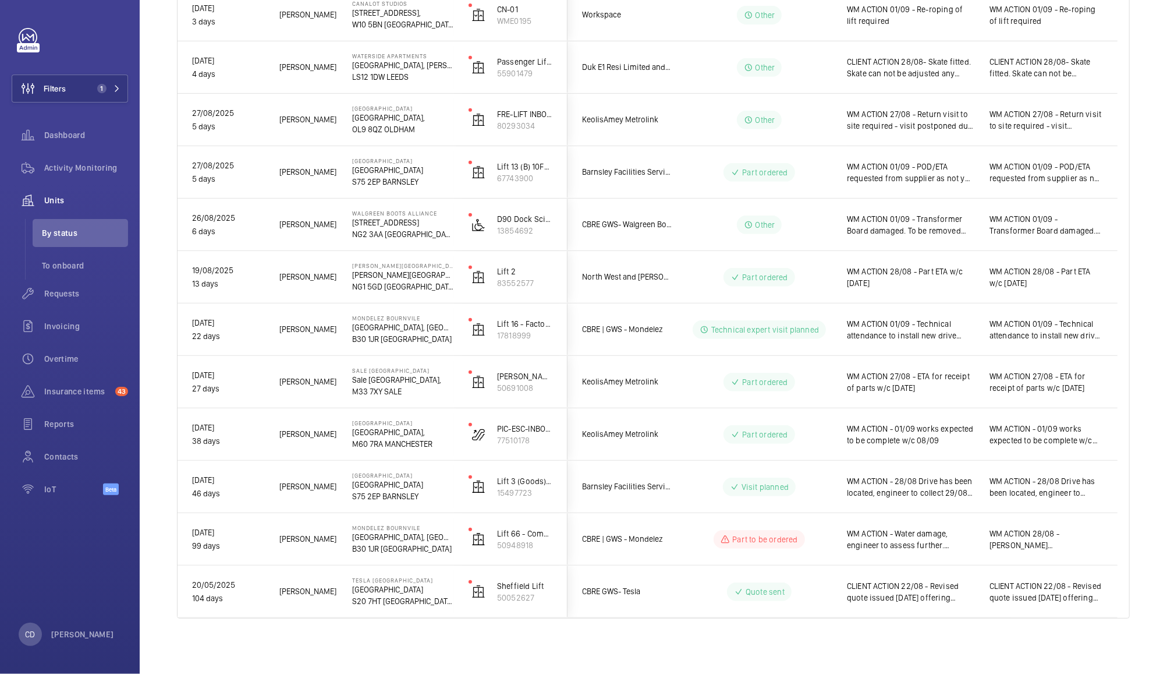
click at [944, 592] on span "CLIENT ACTION 22/08 - Revised quote issued [DATE] offering discount - Q00021051…" at bounding box center [910, 591] width 127 height 23
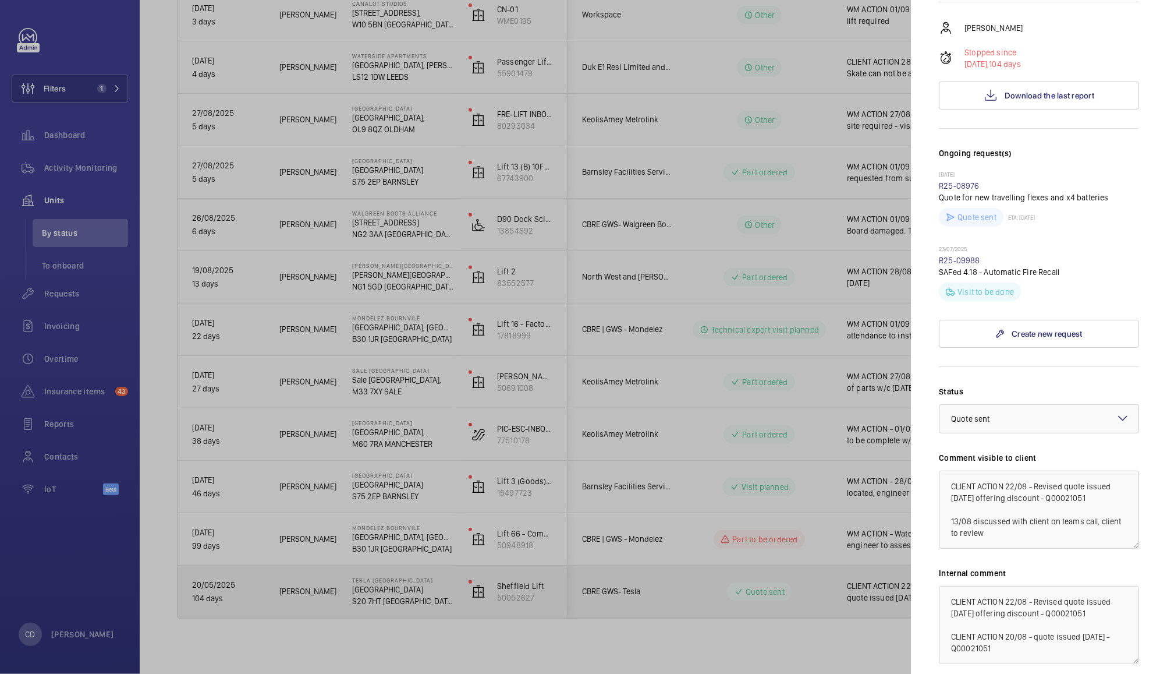
scroll to position [1, 0]
click at [1061, 488] on textarea "CLIENT ACTION 22/08 - Revised quote issued [DATE] offering discount - Q00021051…" at bounding box center [1039, 509] width 200 height 78
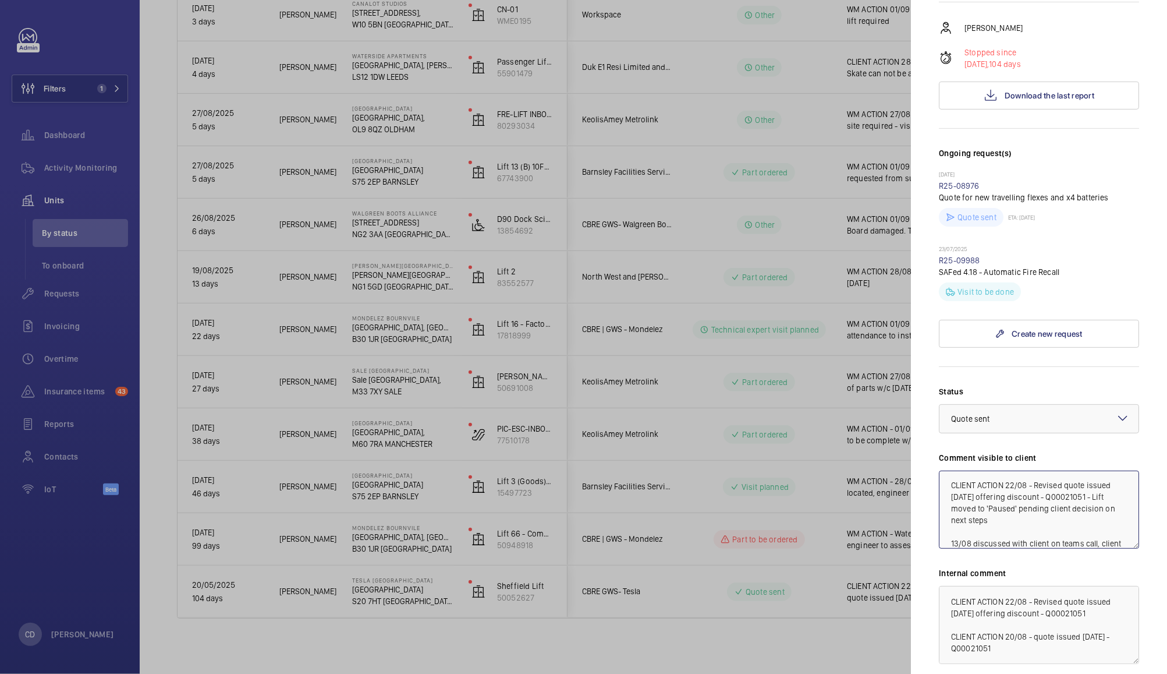
type textarea "CLIENT ACTION 22/08 - Revised quote issued [DATE] offering discount - Q00021051…"
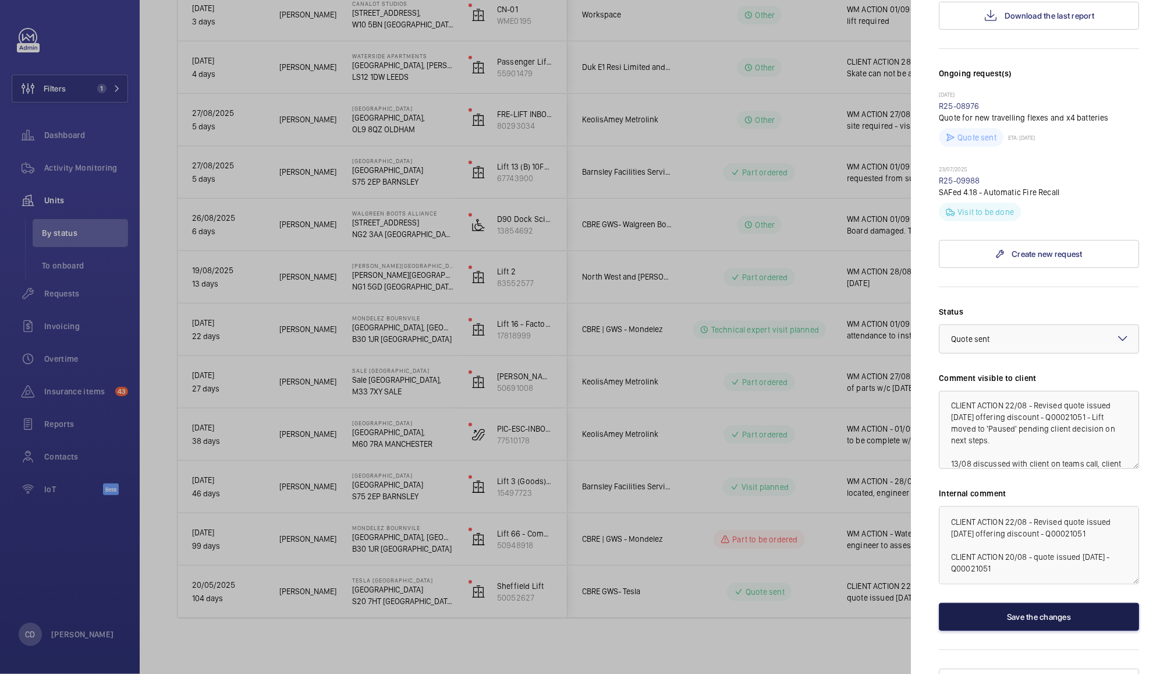
click at [1041, 603] on button "Save the changes" at bounding box center [1039, 617] width 200 height 28
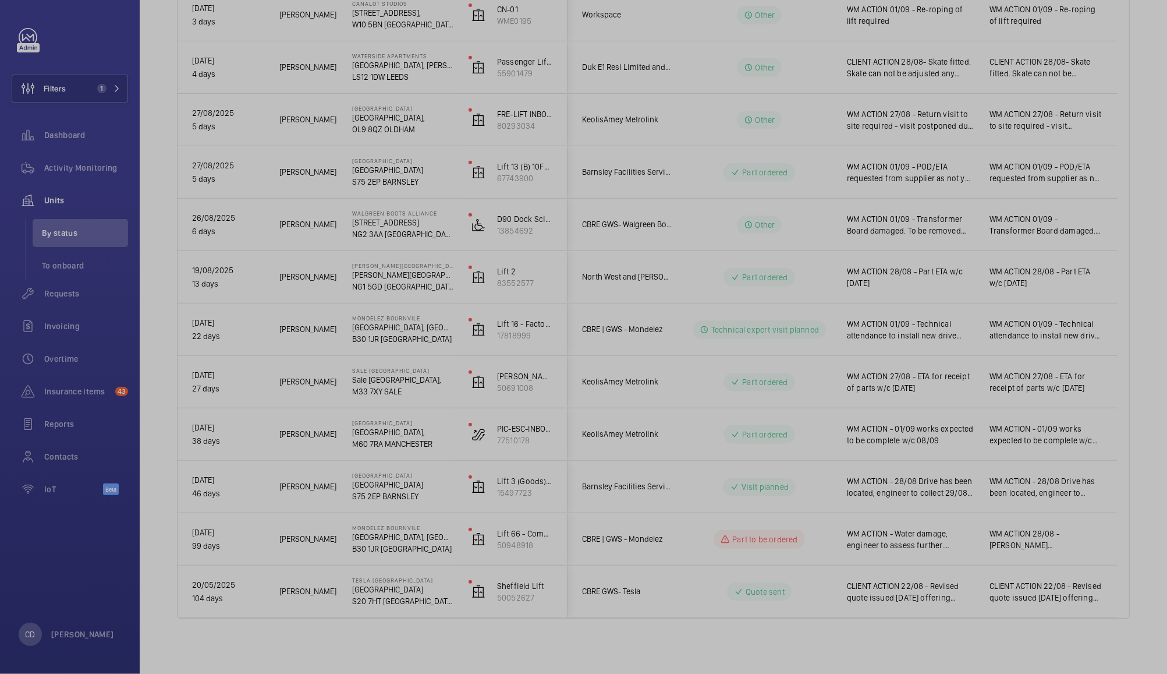
scroll to position [0, 0]
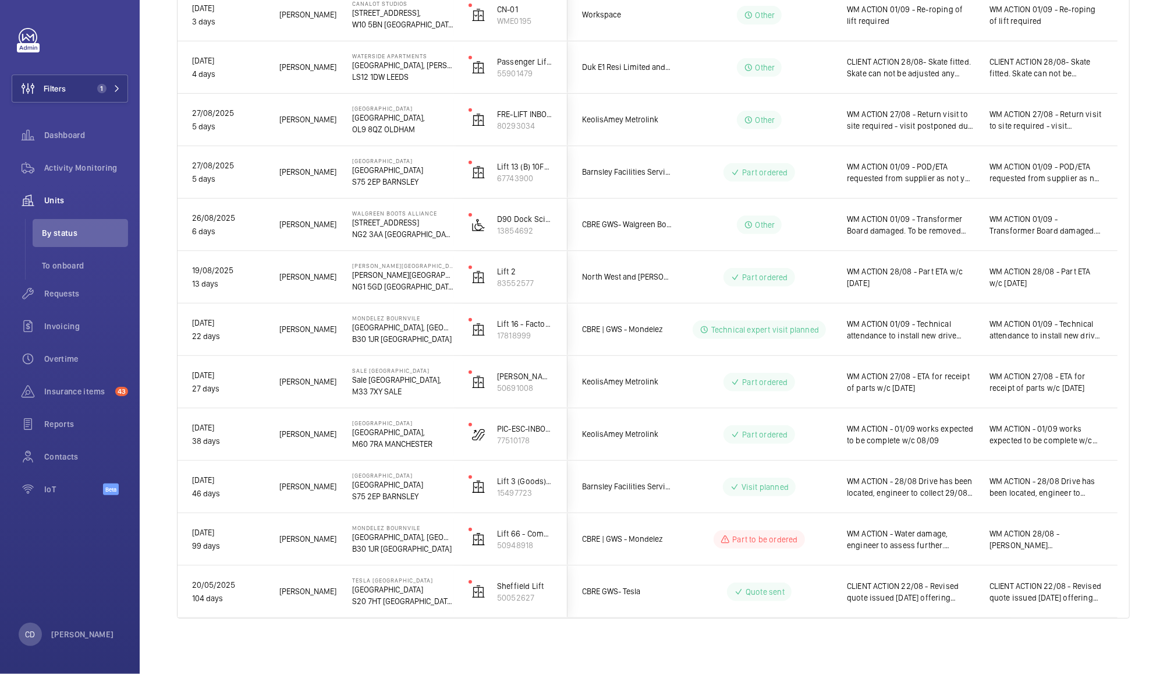
click at [960, 595] on span "CLIENT ACTION 22/08 - Revised quote issued [DATE] offering discount - Q00021051…" at bounding box center [910, 591] width 127 height 23
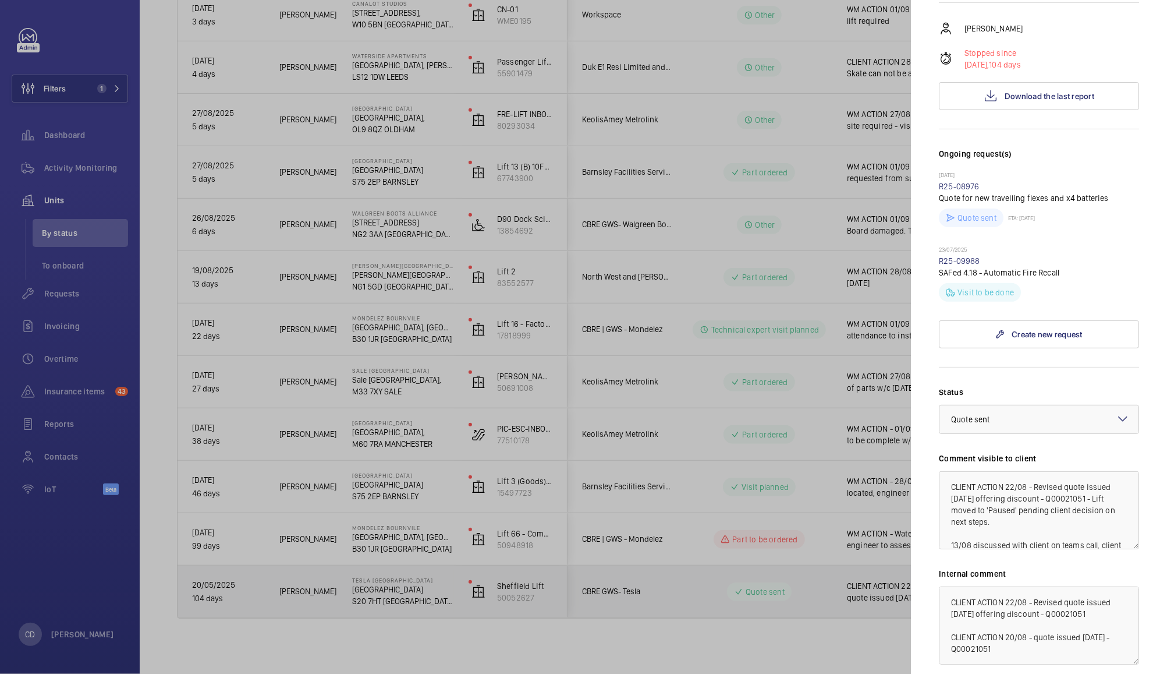
scroll to position [289, 0]
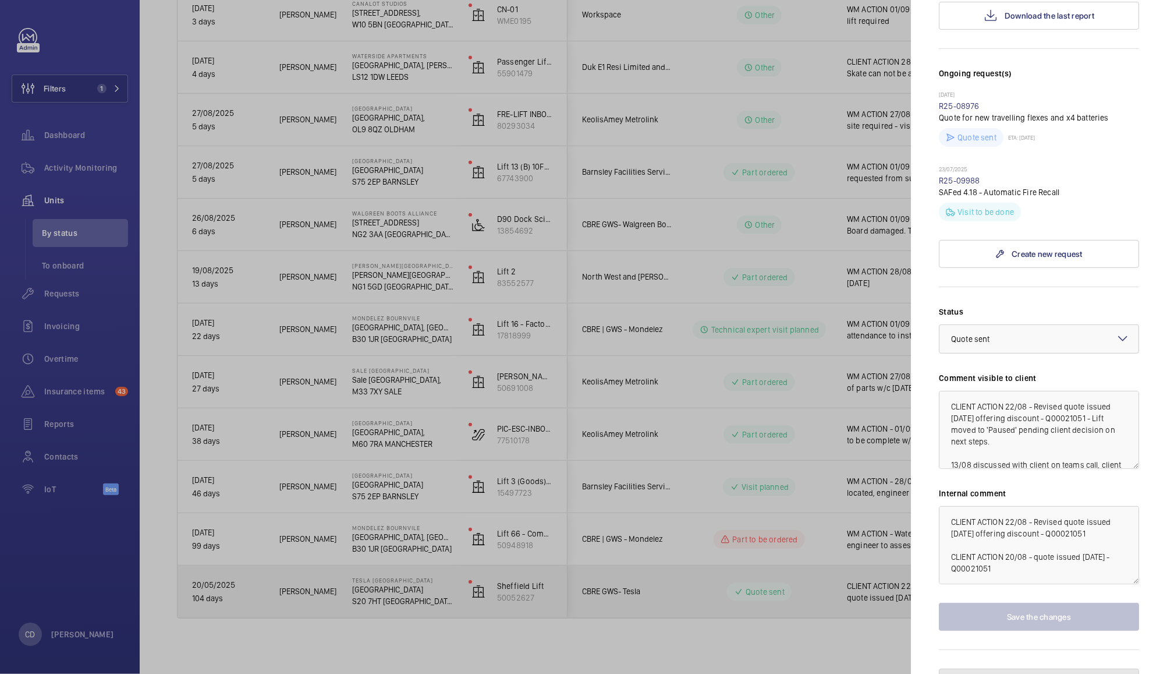
click at [1042, 668] on button "Pause the unit" at bounding box center [1039, 682] width 200 height 28
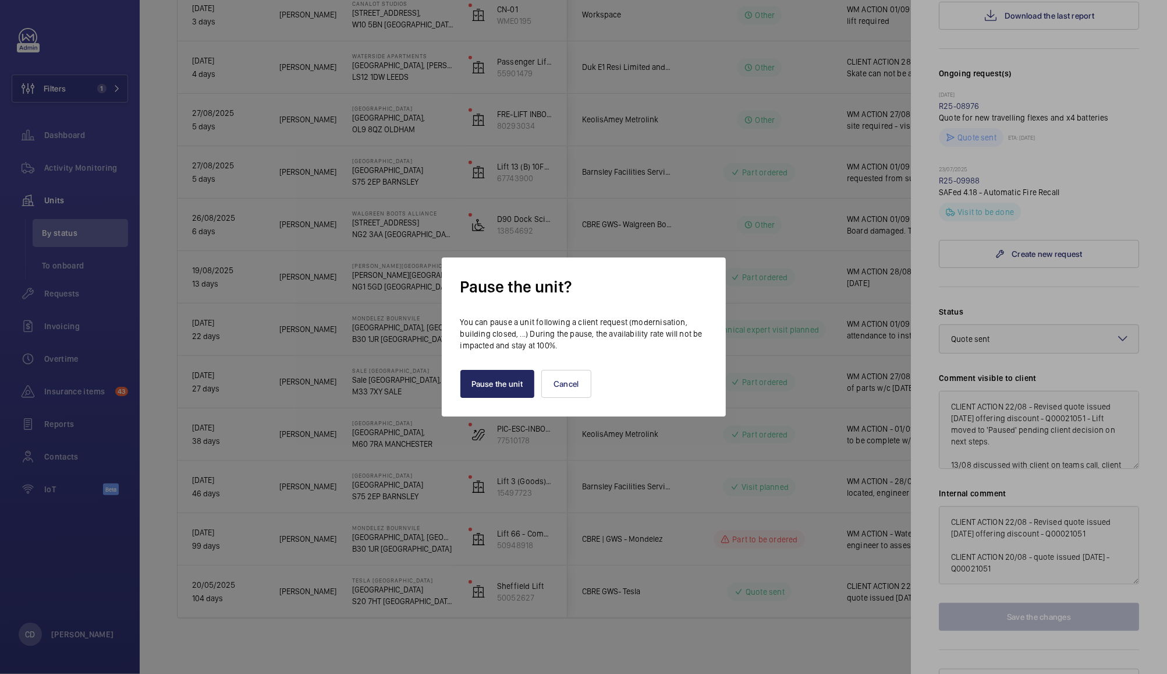
click at [491, 378] on button "Pause the unit" at bounding box center [497, 384] width 75 height 28
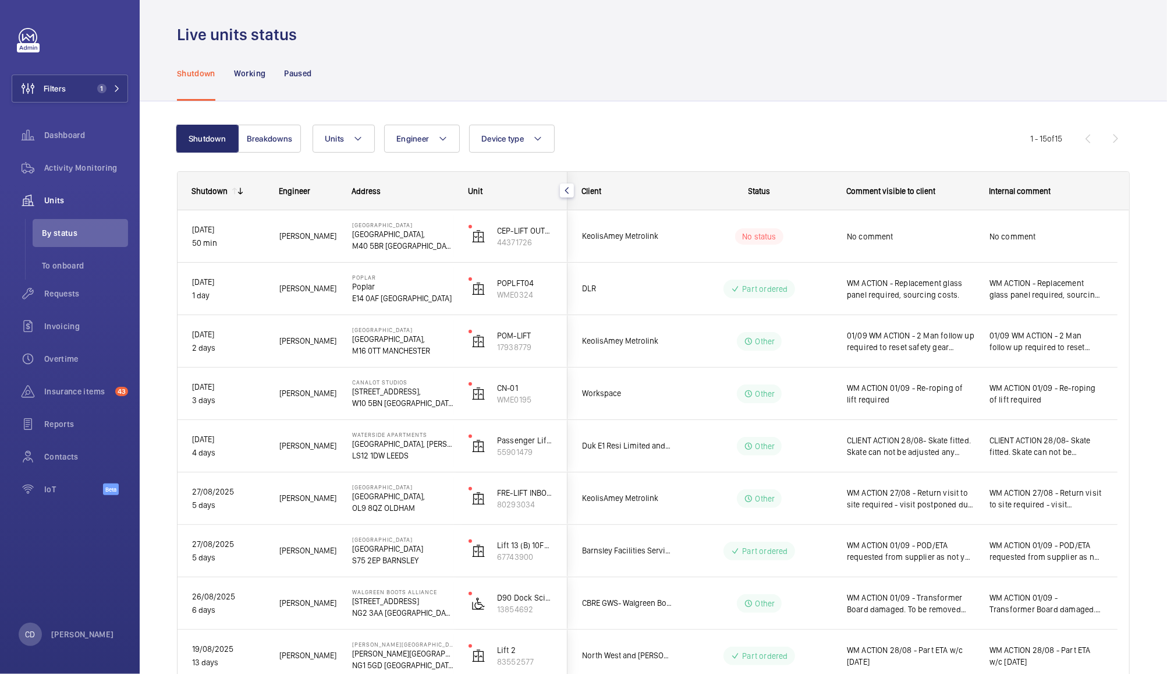
scroll to position [6, 0]
click at [75, 292] on span "Requests" at bounding box center [86, 294] width 84 height 12
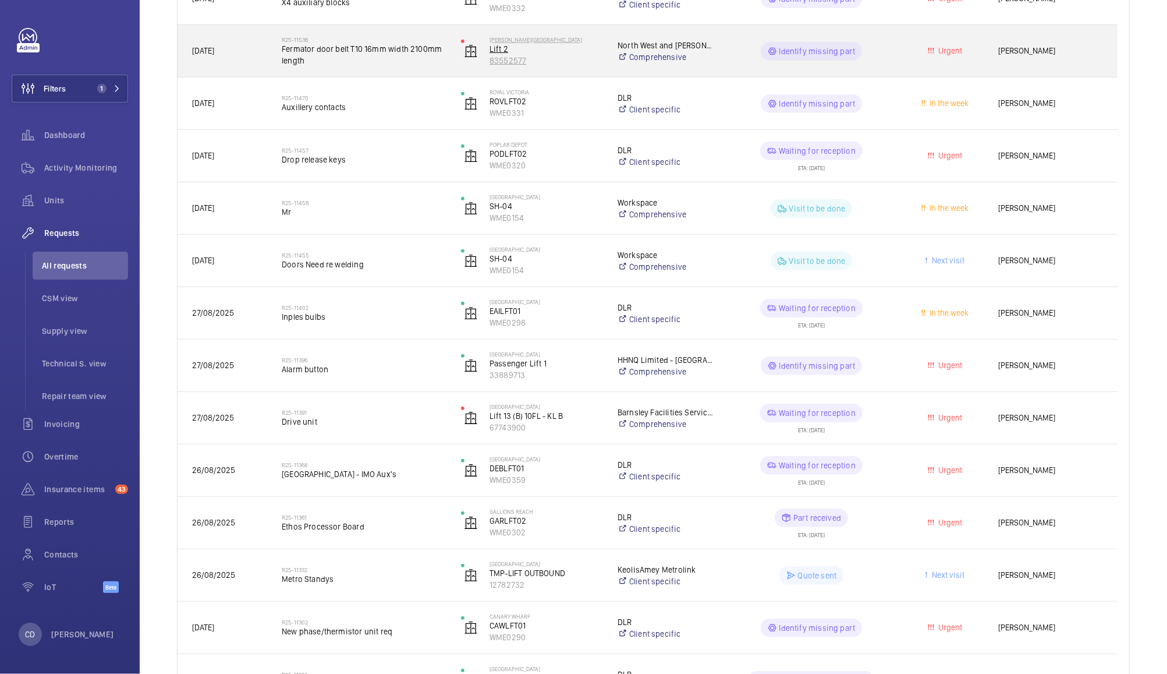
scroll to position [414, 0]
click at [885, 419] on wm-front-pills-cell "Waiting for reception ETA: [DATE]" at bounding box center [811, 417] width 164 height 29
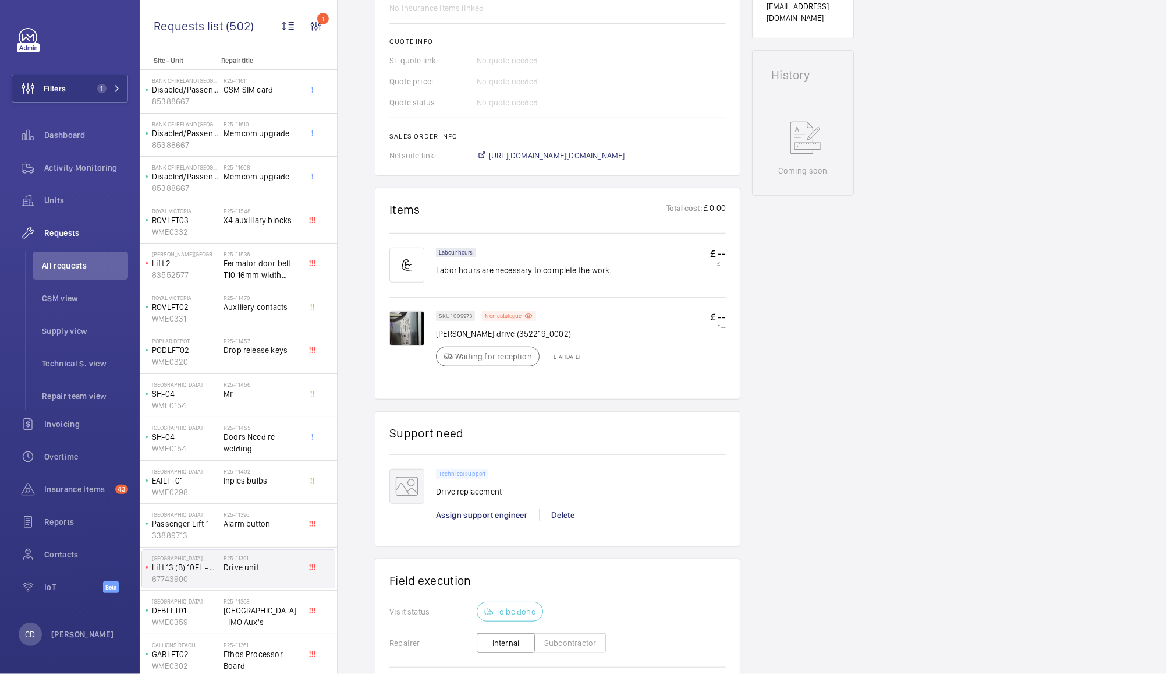
scroll to position [487, 0]
click at [488, 516] on span "Assign support engineer" at bounding box center [481, 513] width 91 height 9
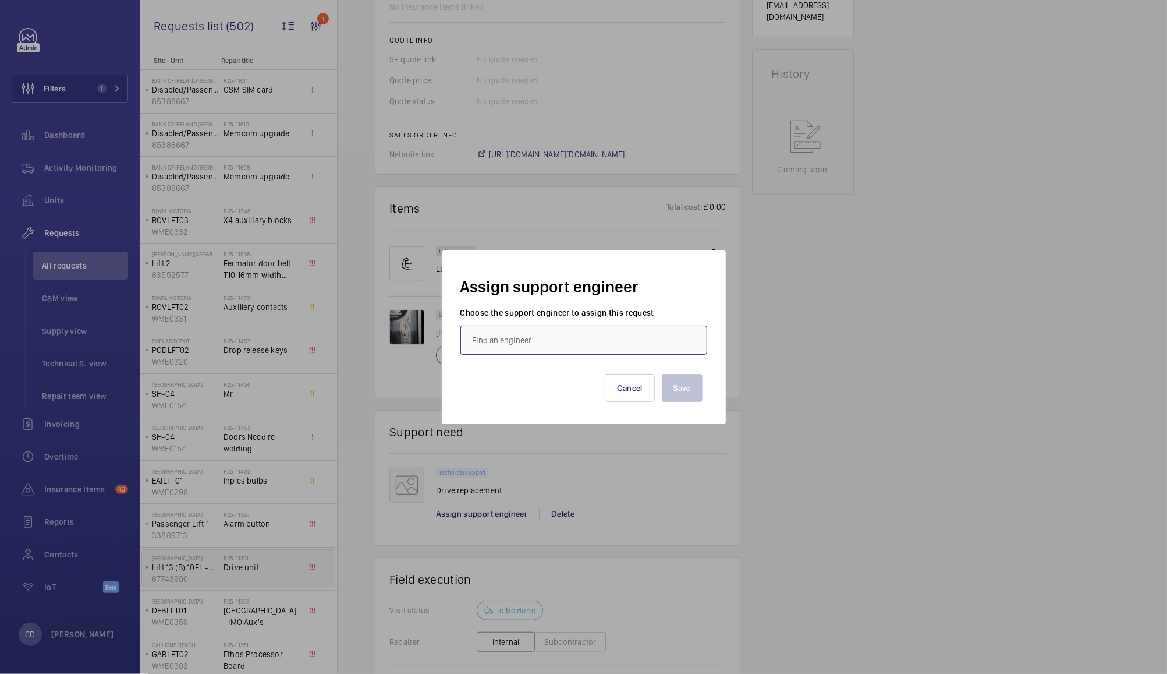
click at [635, 336] on input "text" at bounding box center [583, 339] width 247 height 29
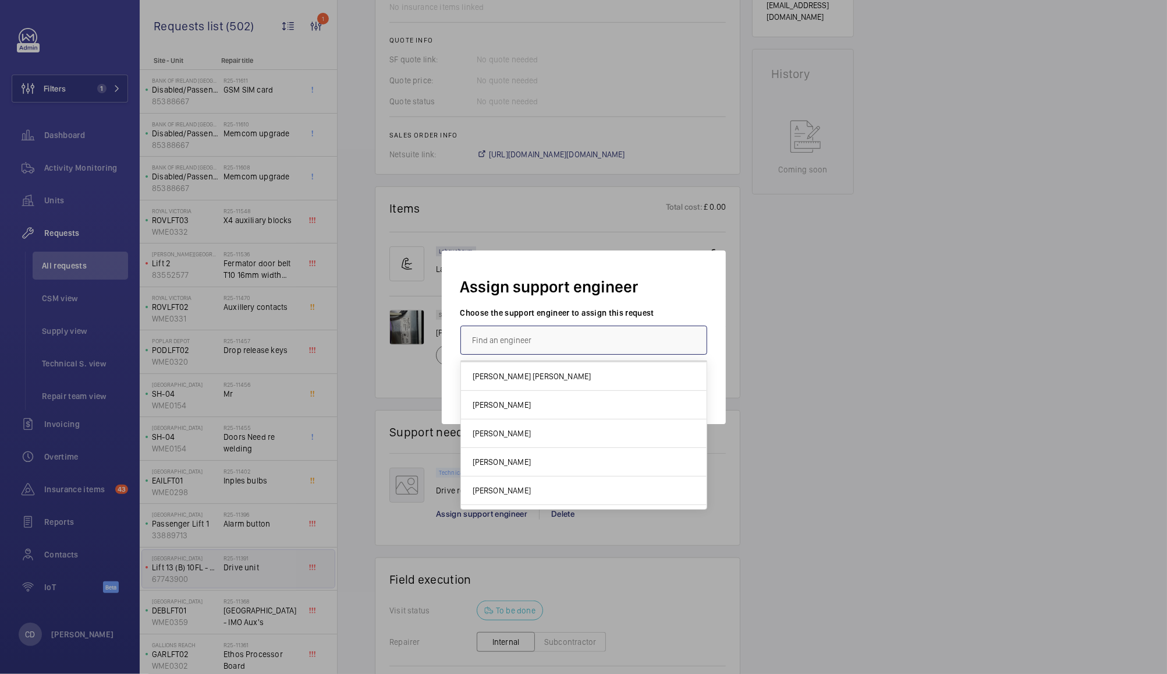
scroll to position [112, 0]
click at [605, 405] on mat-option "[PERSON_NAME]" at bounding box center [584, 406] width 246 height 29
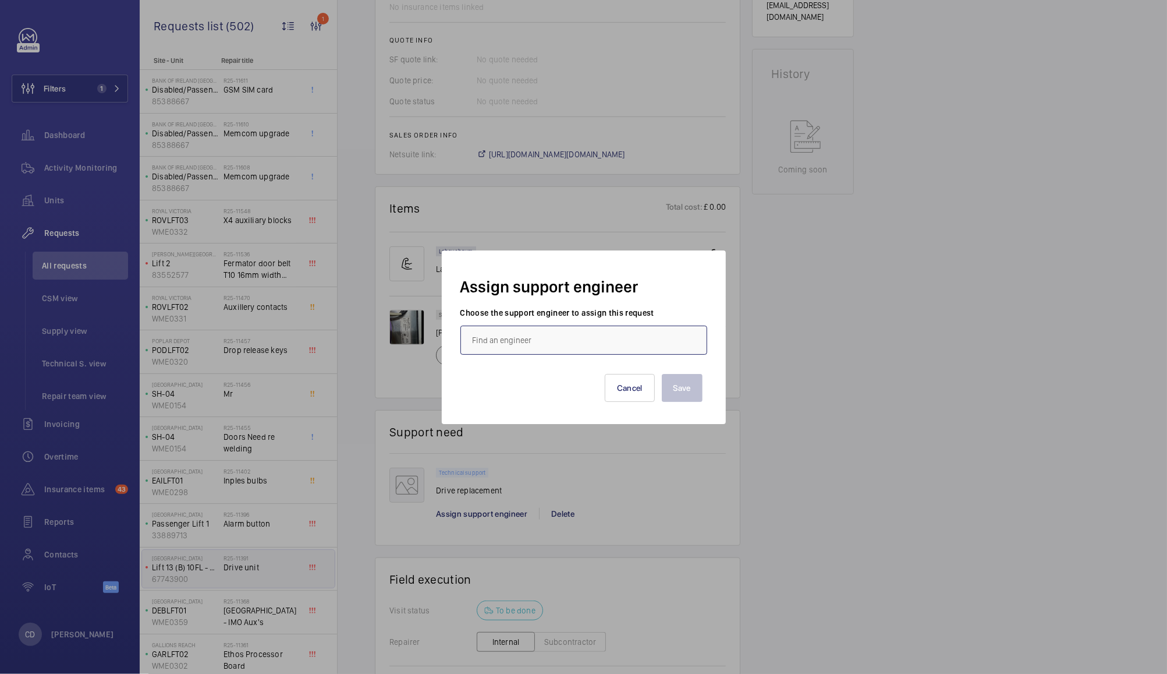
type input "[PERSON_NAME]"
click at [686, 385] on button "Save" at bounding box center [682, 388] width 41 height 28
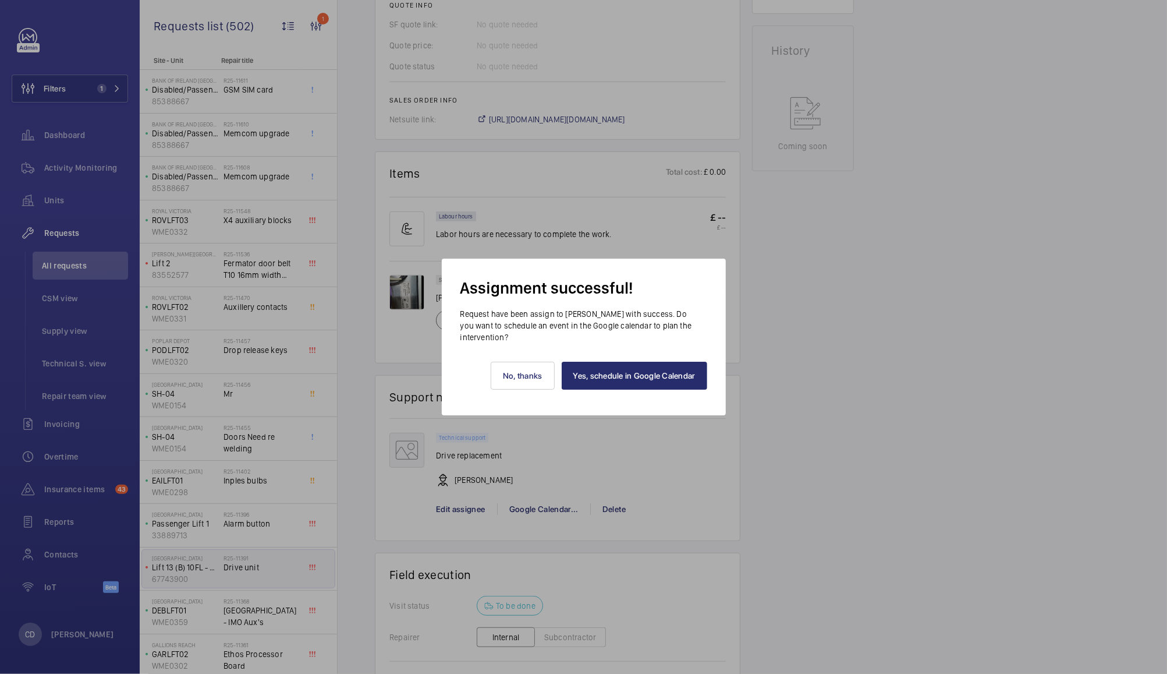
scroll to position [522, 0]
click at [647, 376] on link "Yes, schedule in Google Calendar" at bounding box center [635, 376] width 146 height 28
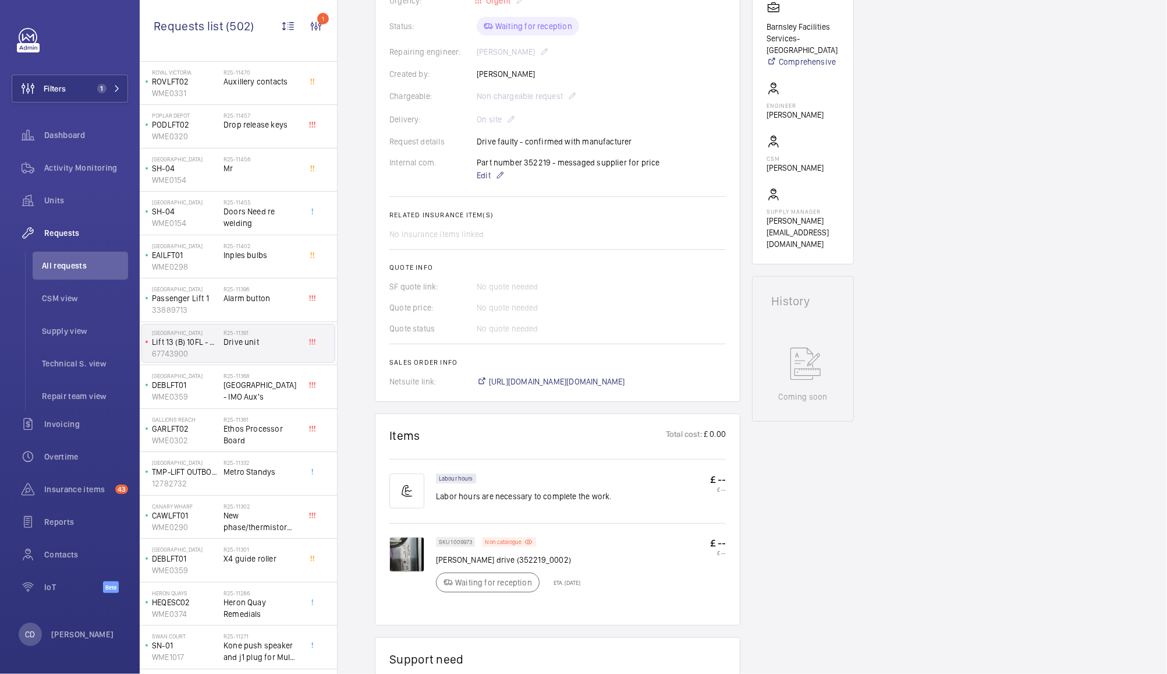
scroll to position [226, 0]
click at [84, 362] on span "Technical S. view" at bounding box center [85, 363] width 86 height 12
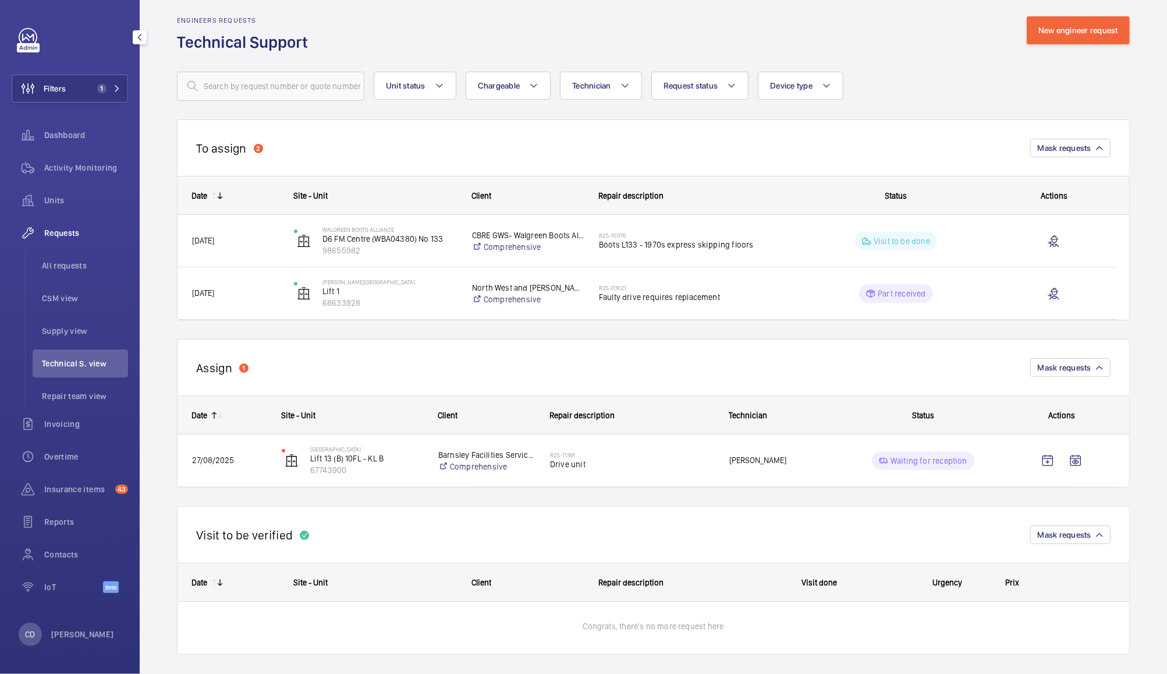
scroll to position [19, 0]
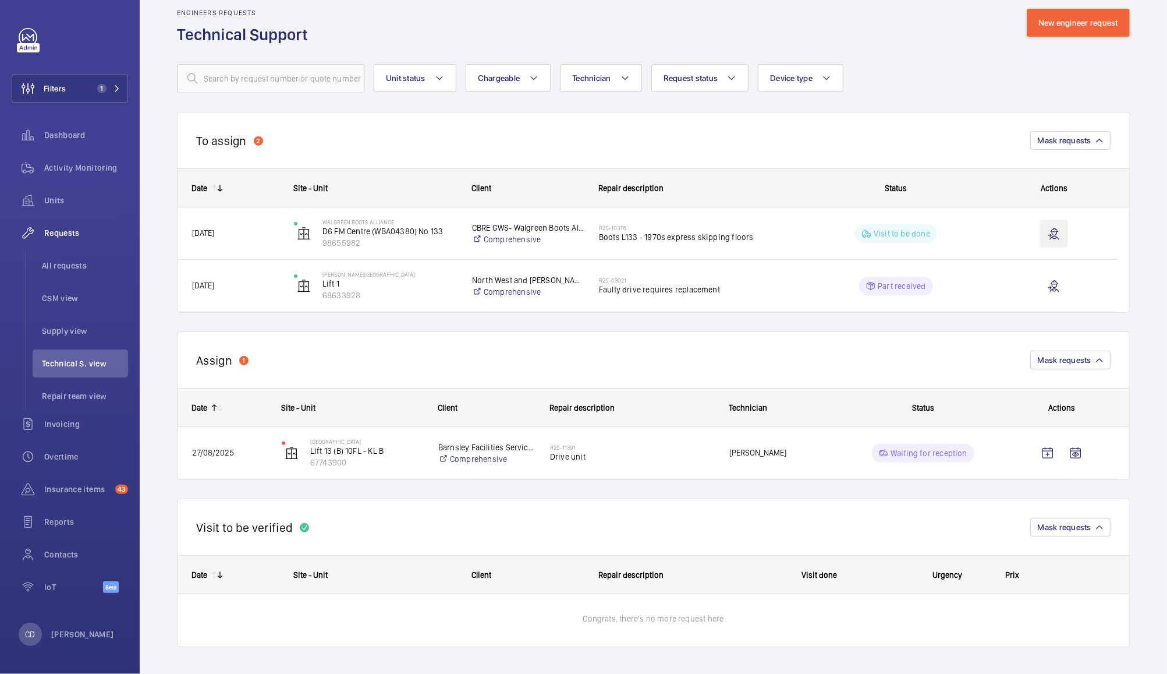
click at [1053, 235] on wm-front-icon-button at bounding box center [1054, 233] width 28 height 28
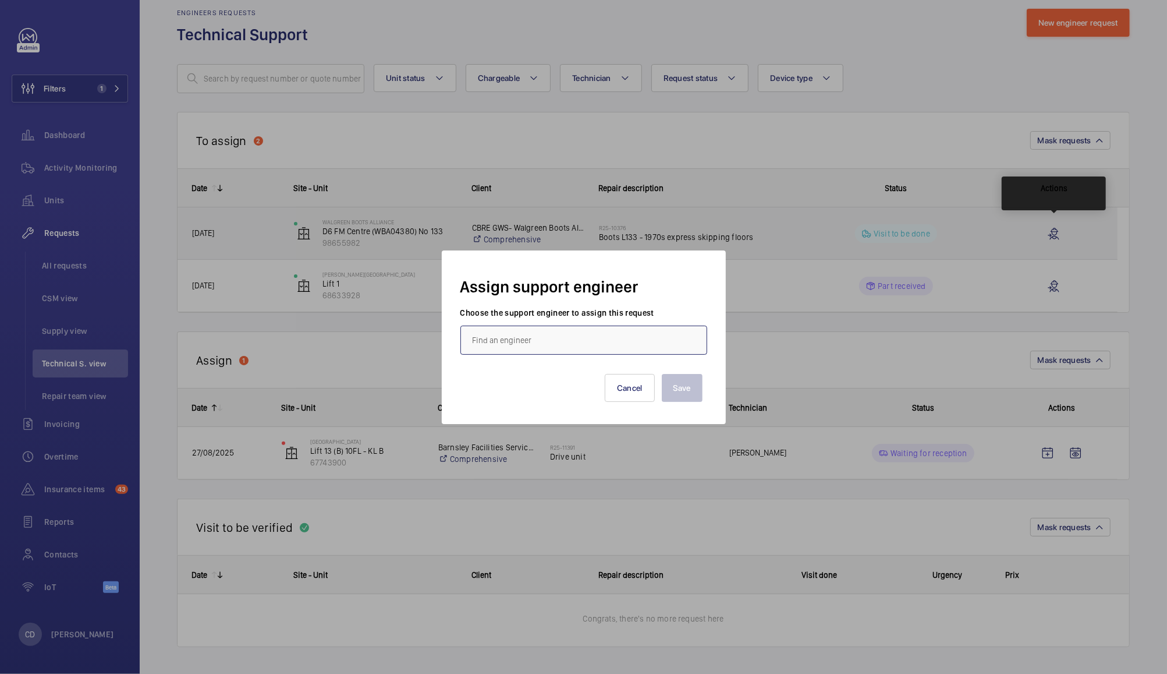
click at [638, 339] on input "text" at bounding box center [583, 339] width 247 height 29
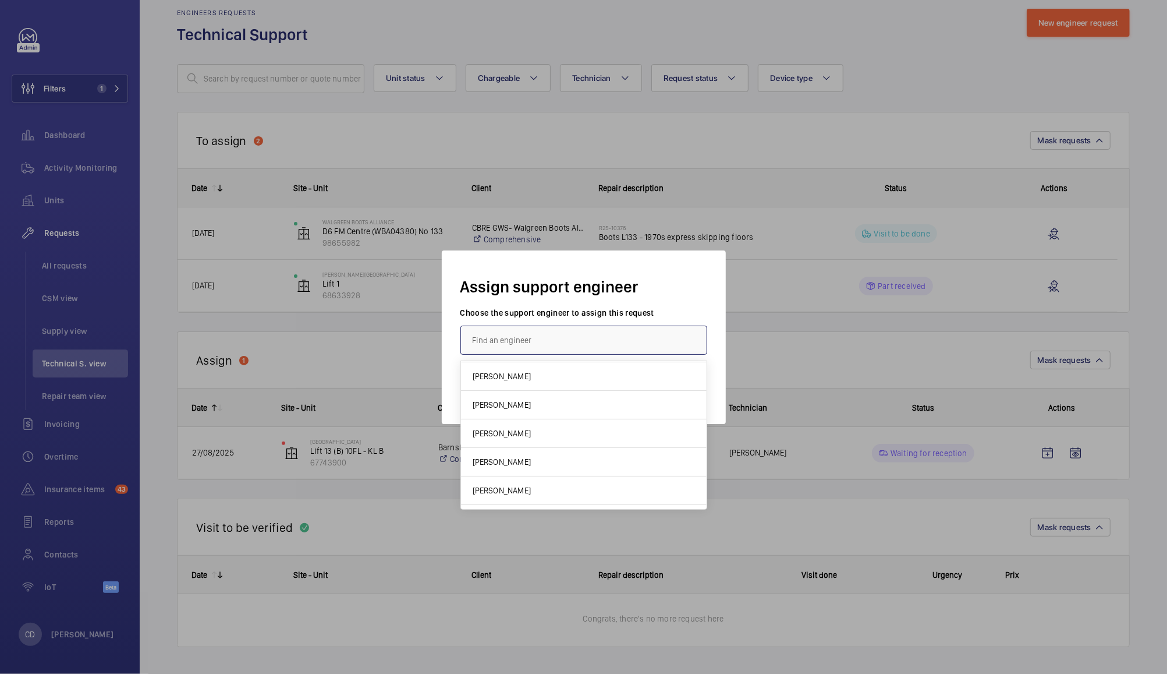
scroll to position [335, 0]
click at [878, 61] on div at bounding box center [583, 337] width 1167 height 674
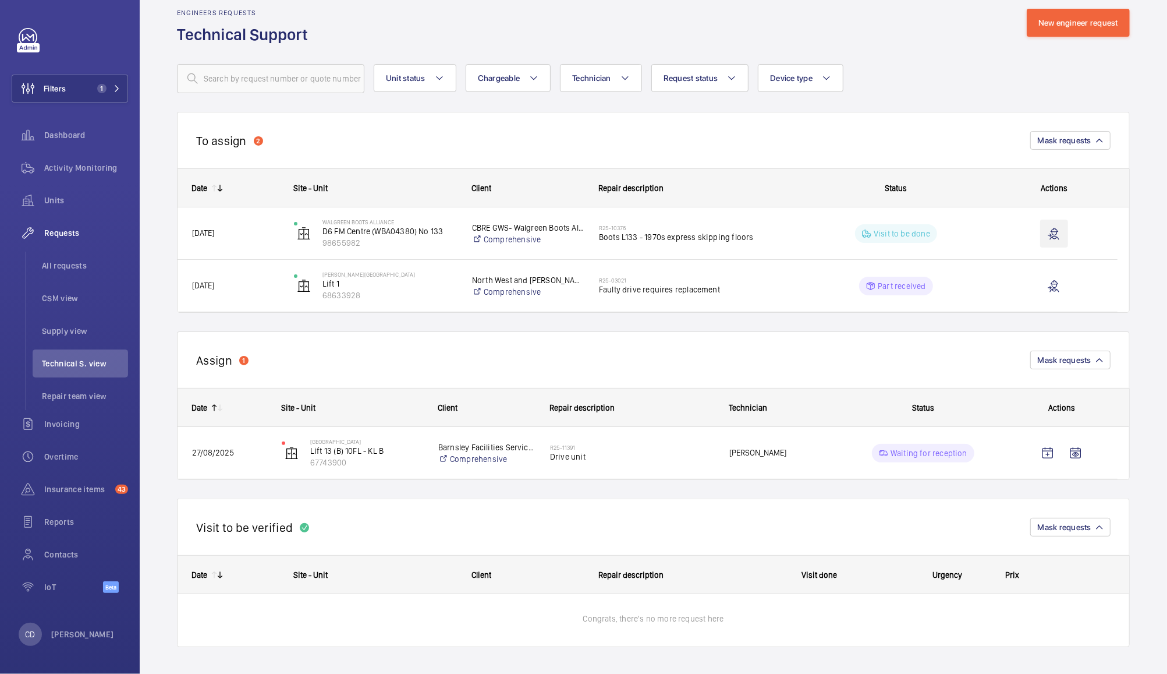
click at [1052, 231] on wm-front-icon-button at bounding box center [1054, 233] width 28 height 28
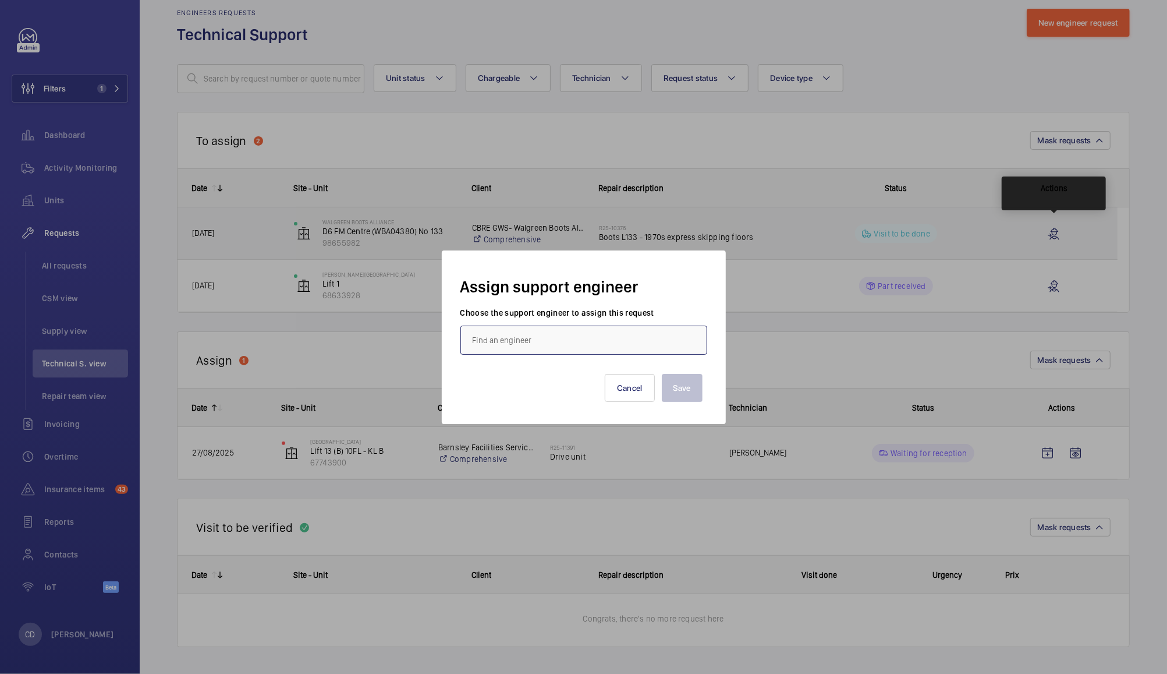
click at [624, 342] on input "text" at bounding box center [583, 339] width 247 height 29
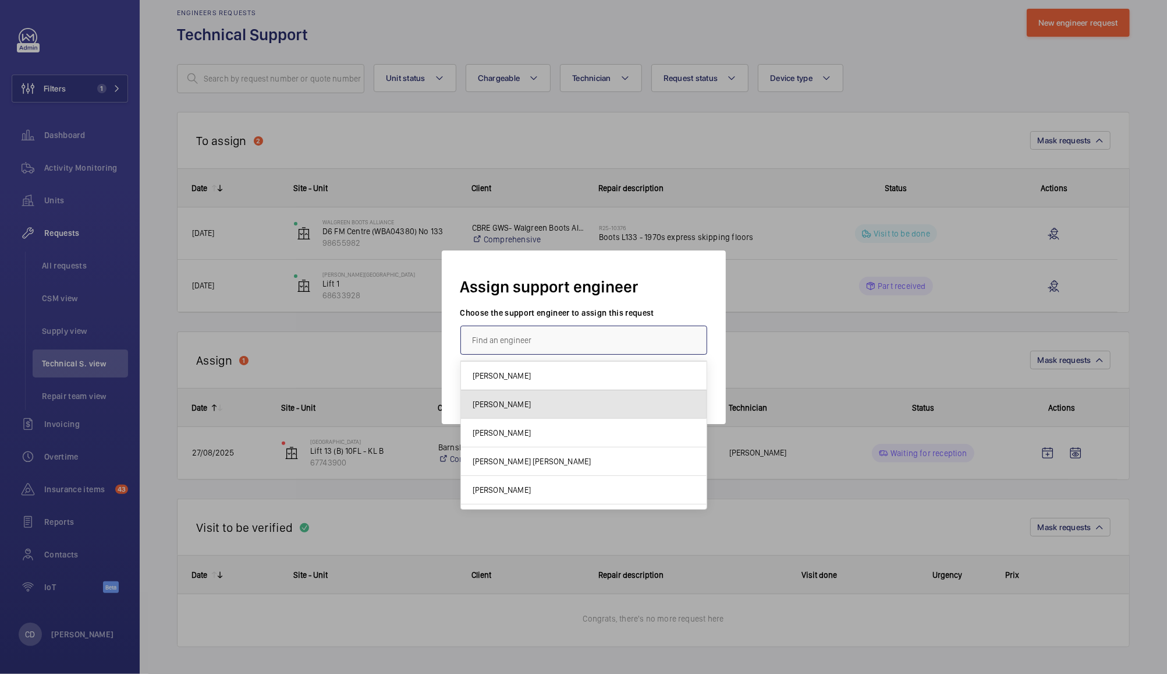
scroll to position [0, 0]
click at [706, 132] on div at bounding box center [583, 337] width 1167 height 674
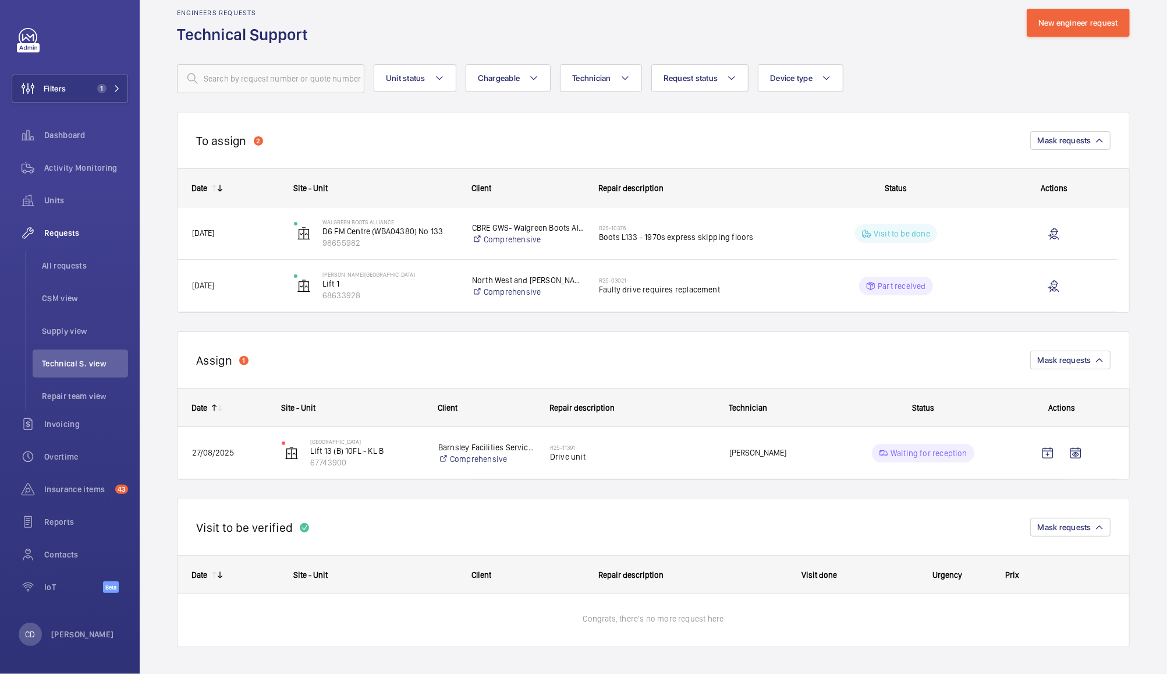
click at [890, 289] on p "Part received" at bounding box center [902, 286] width 48 height 12
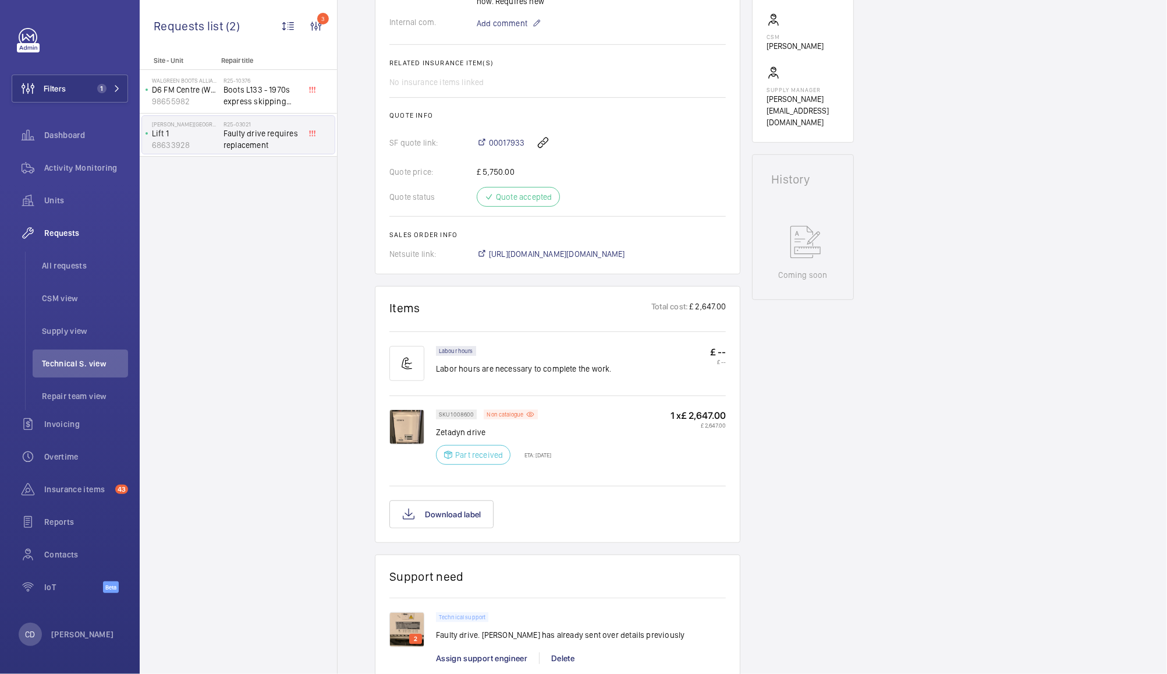
scroll to position [425, 0]
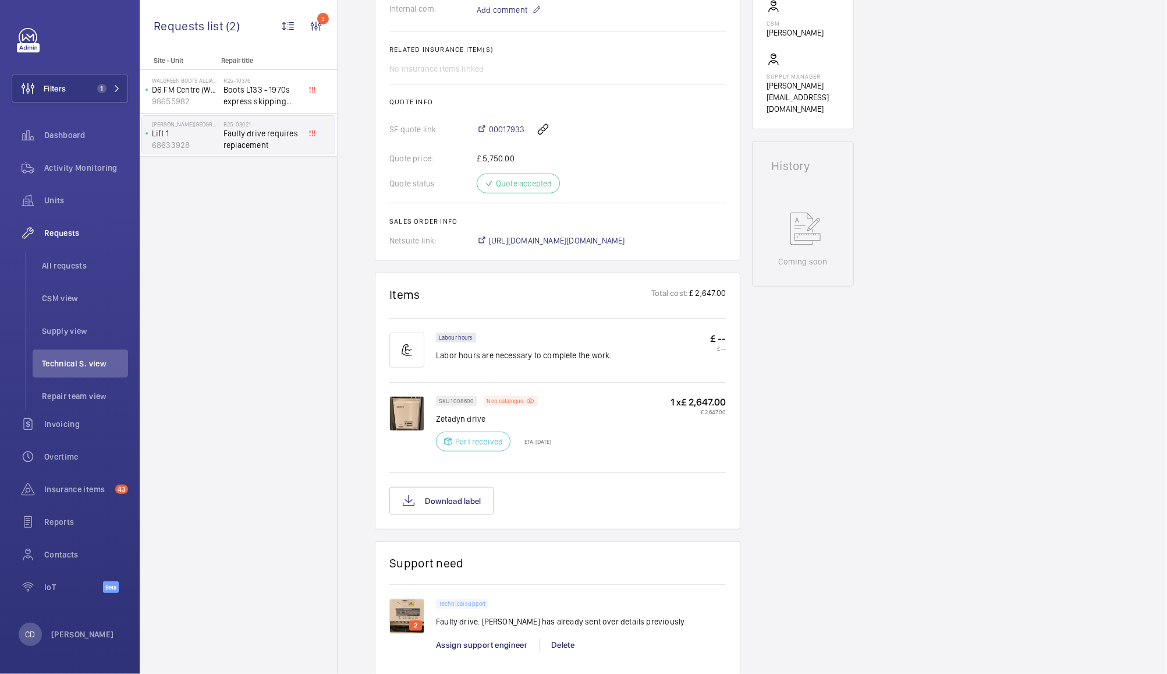
click at [406, 412] on img at bounding box center [406, 413] width 35 height 35
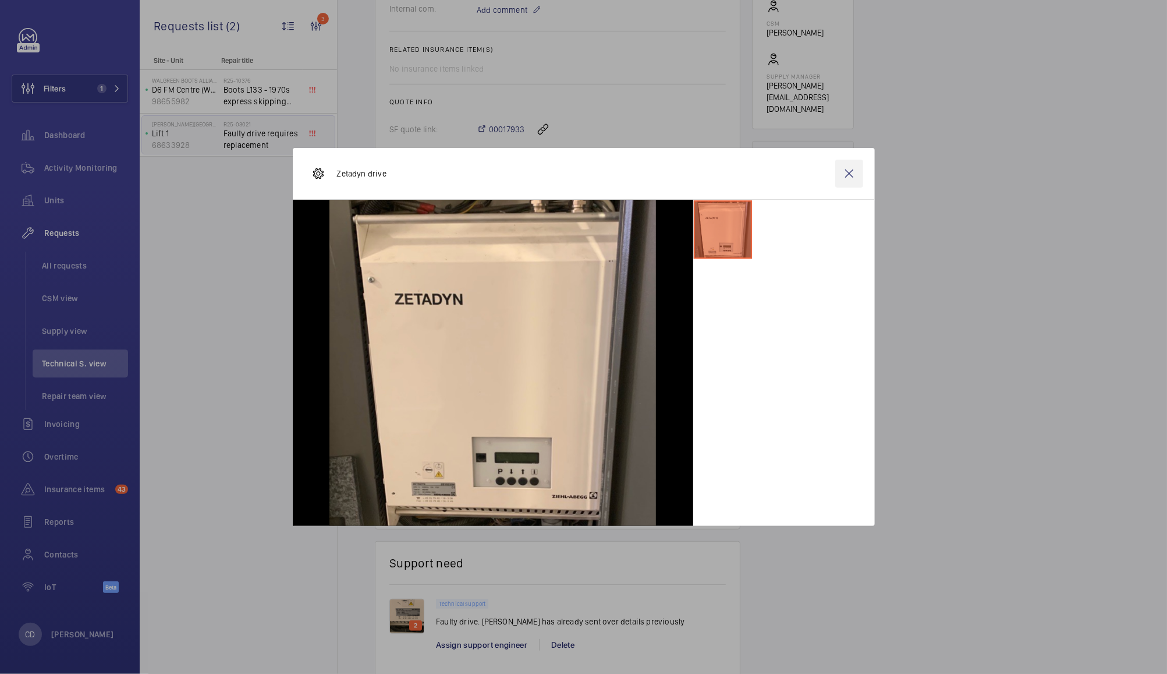
click at [849, 173] on wm-front-icon-button at bounding box center [849, 174] width 28 height 28
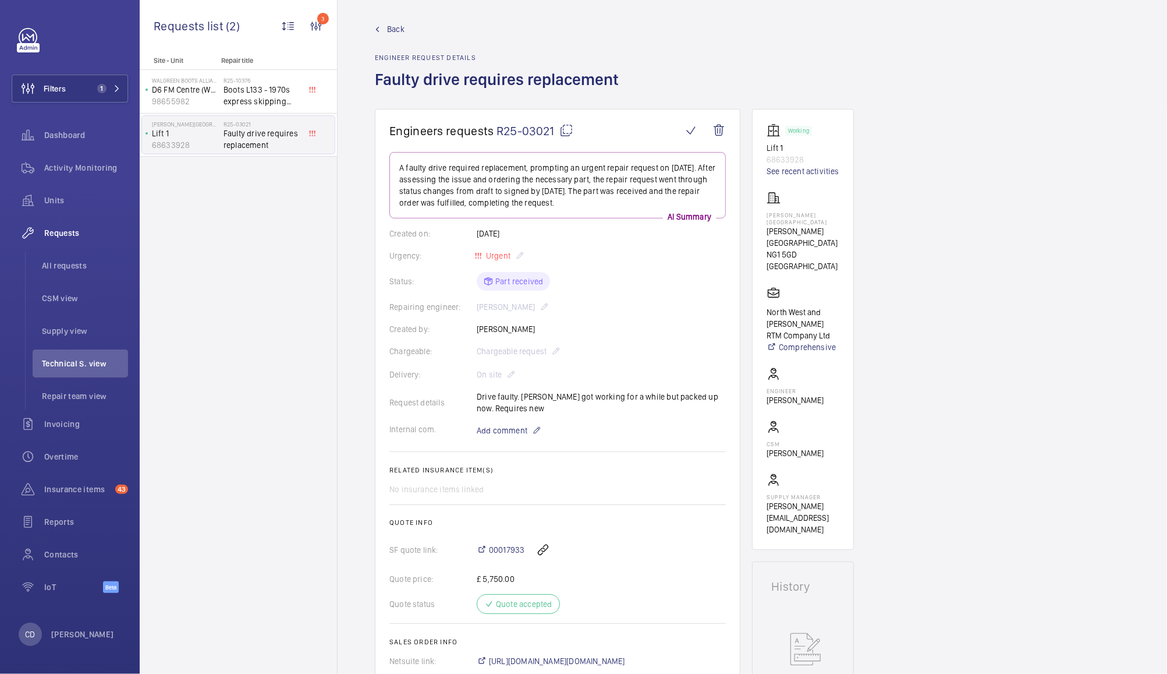
scroll to position [0, 0]
